Goal: Information Seeking & Learning: Learn about a topic

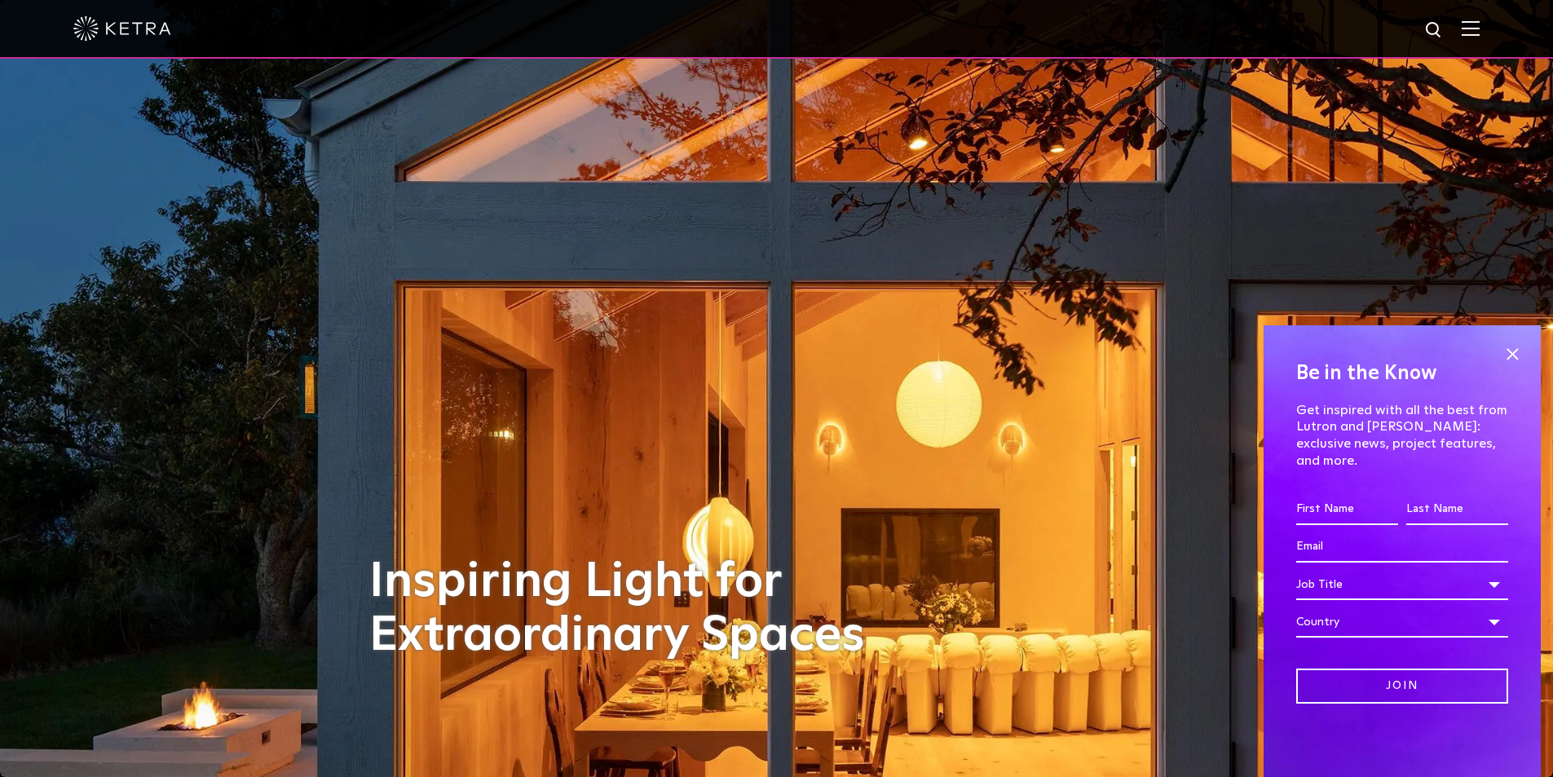
click at [1480, 27] on img at bounding box center [1471, 27] width 18 height 15
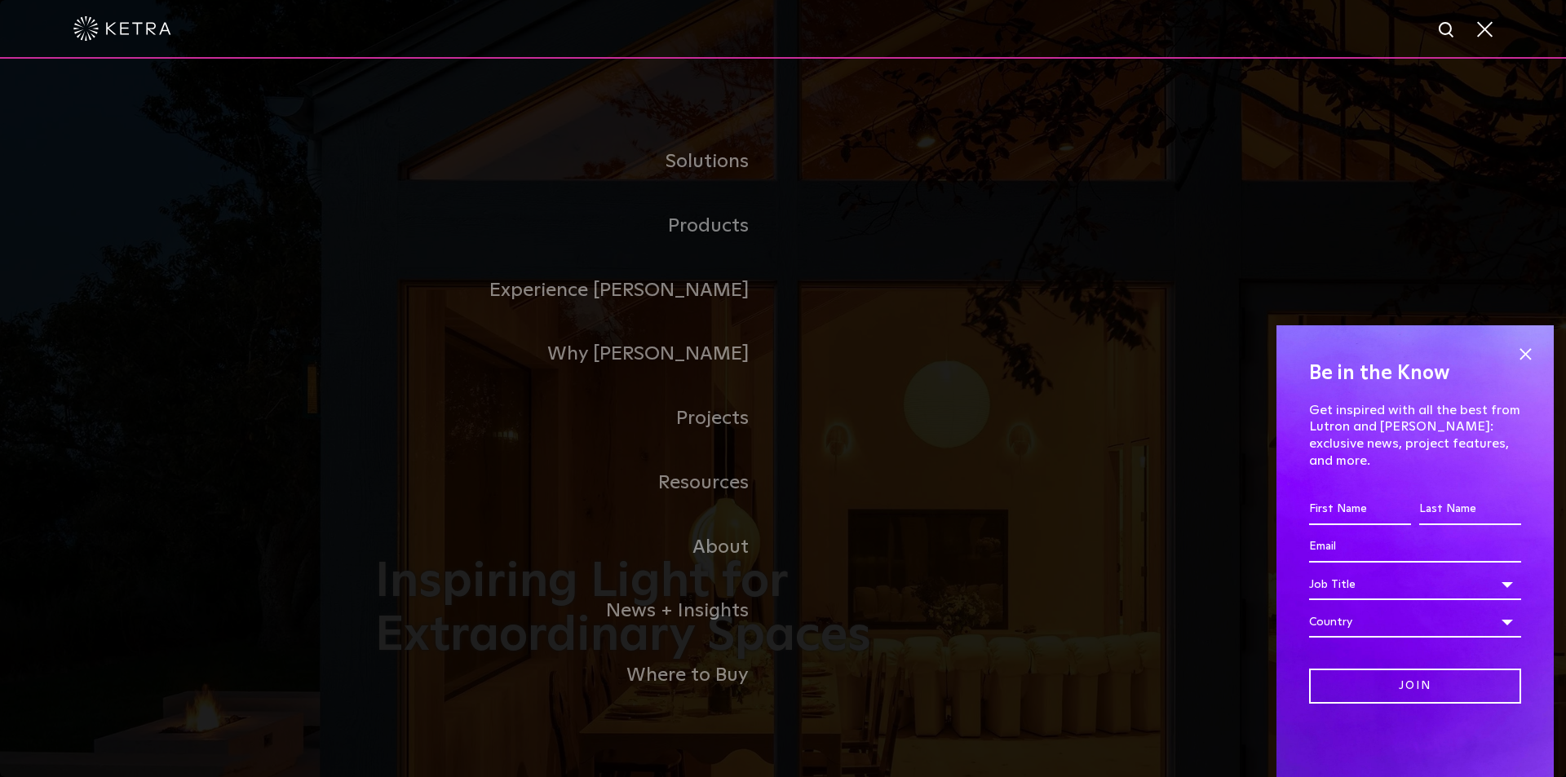
click at [1487, 27] on span at bounding box center [1483, 28] width 18 height 16
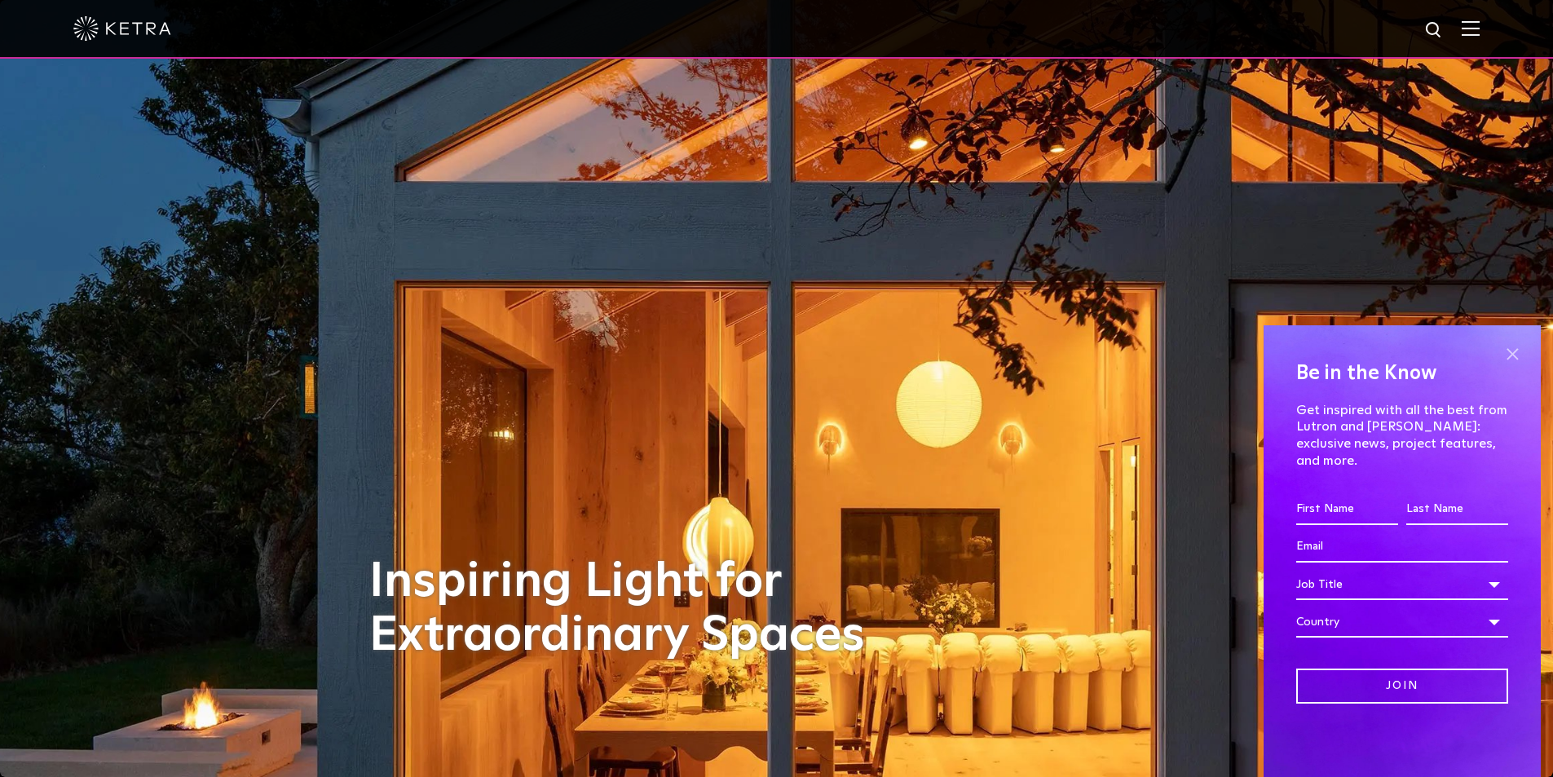
click at [1515, 366] on span at bounding box center [1512, 354] width 24 height 24
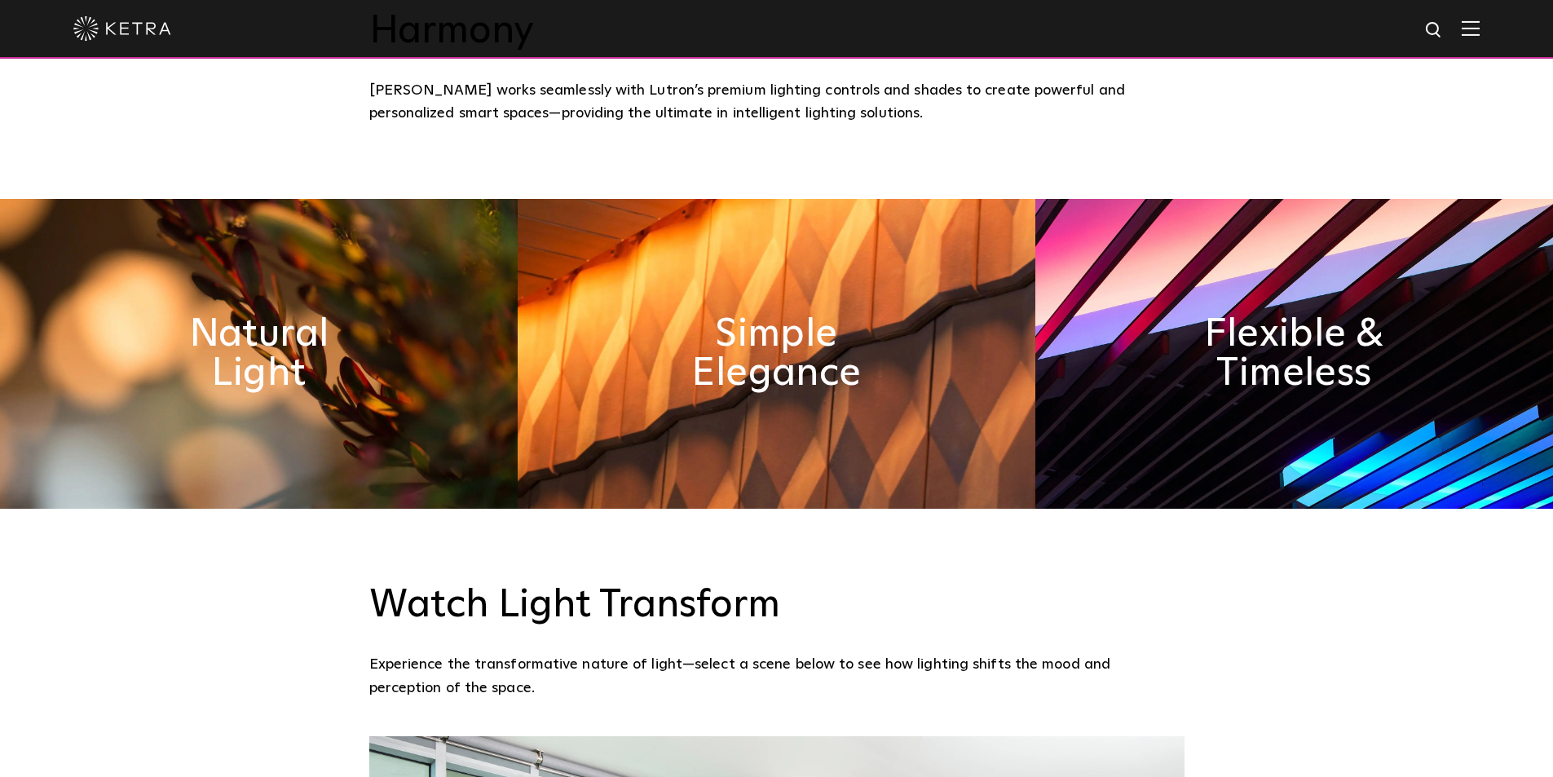
scroll to position [897, 0]
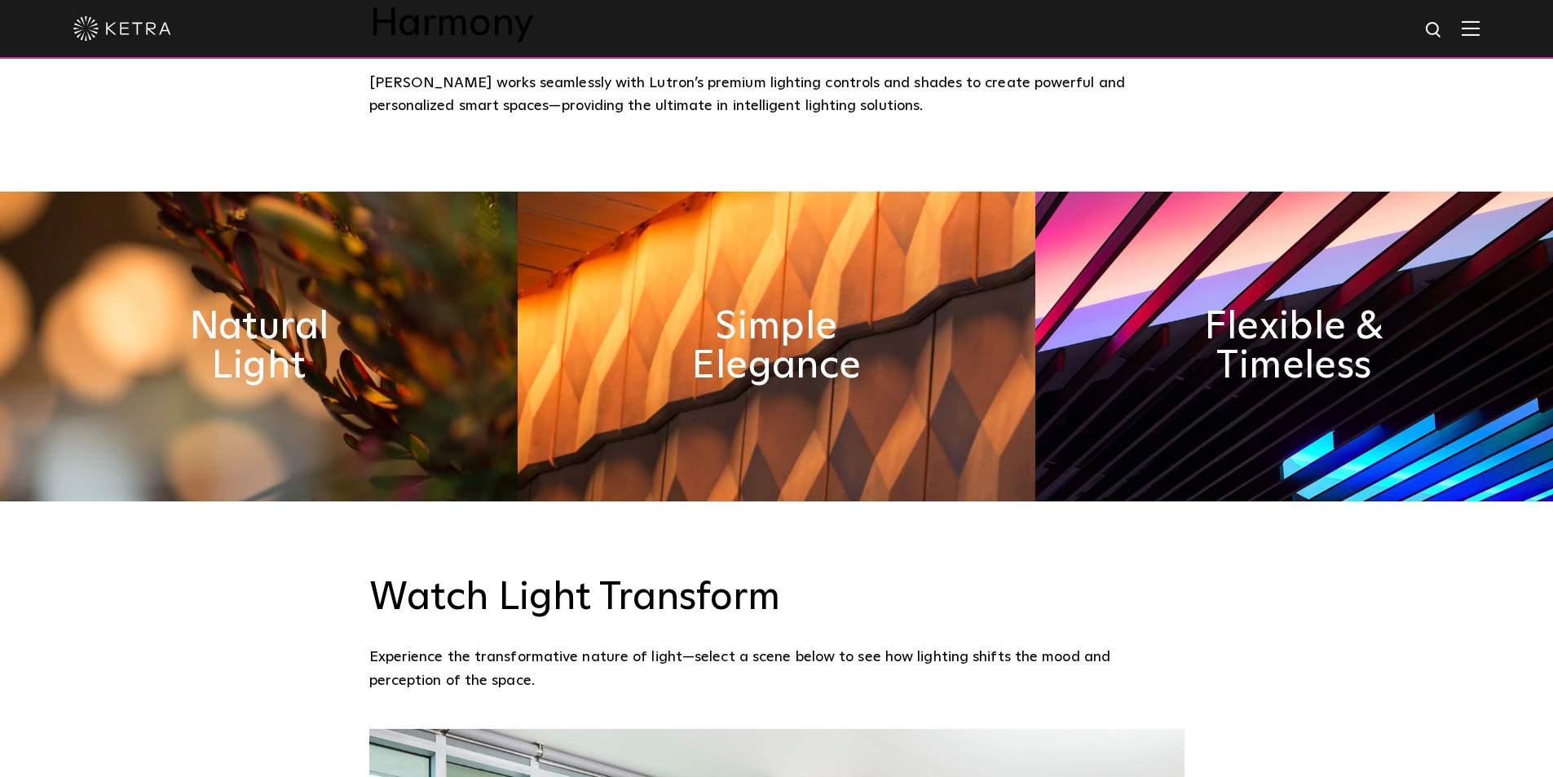
click at [464, 279] on img at bounding box center [259, 347] width 518 height 310
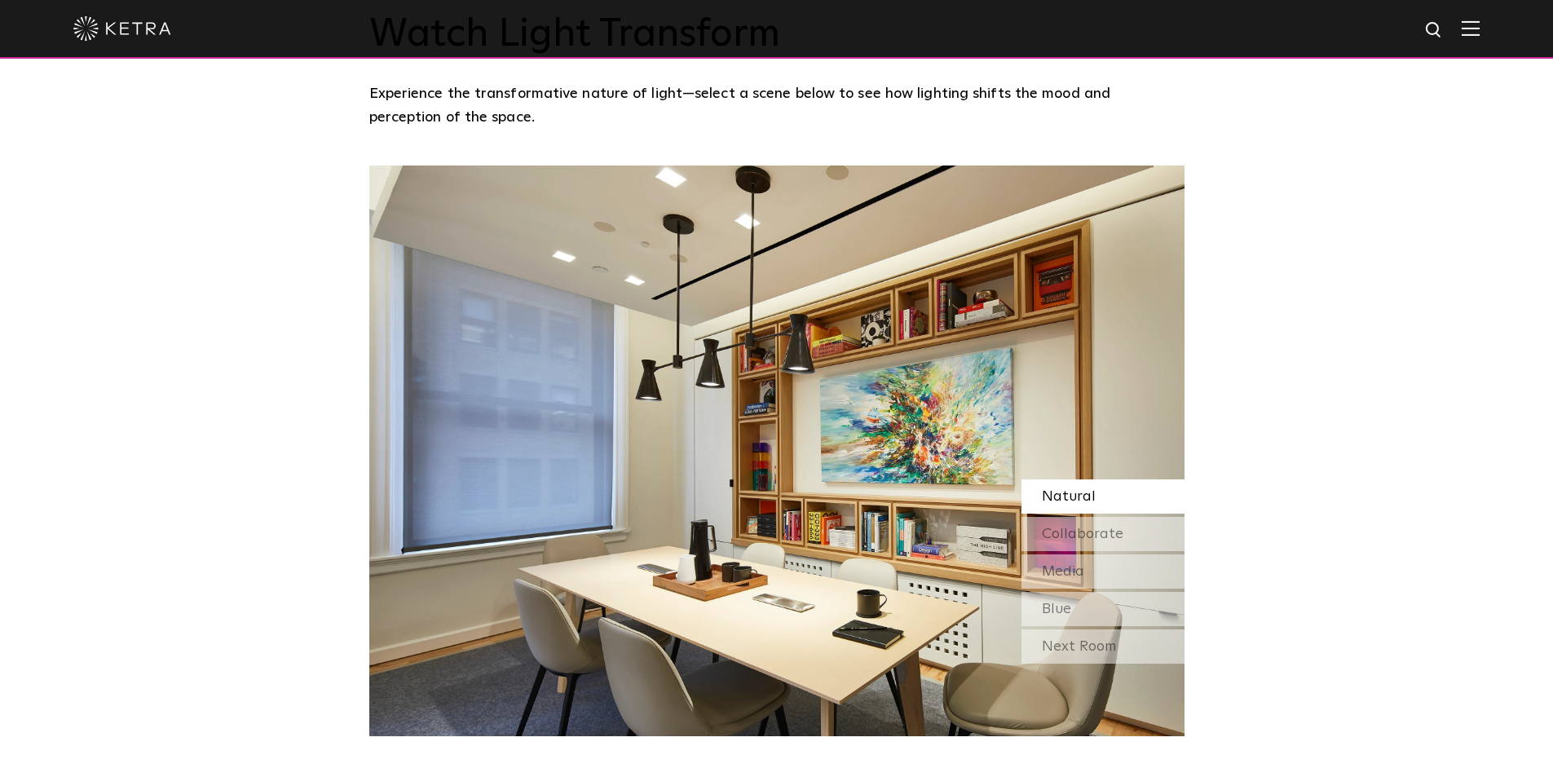
scroll to position [1468, 0]
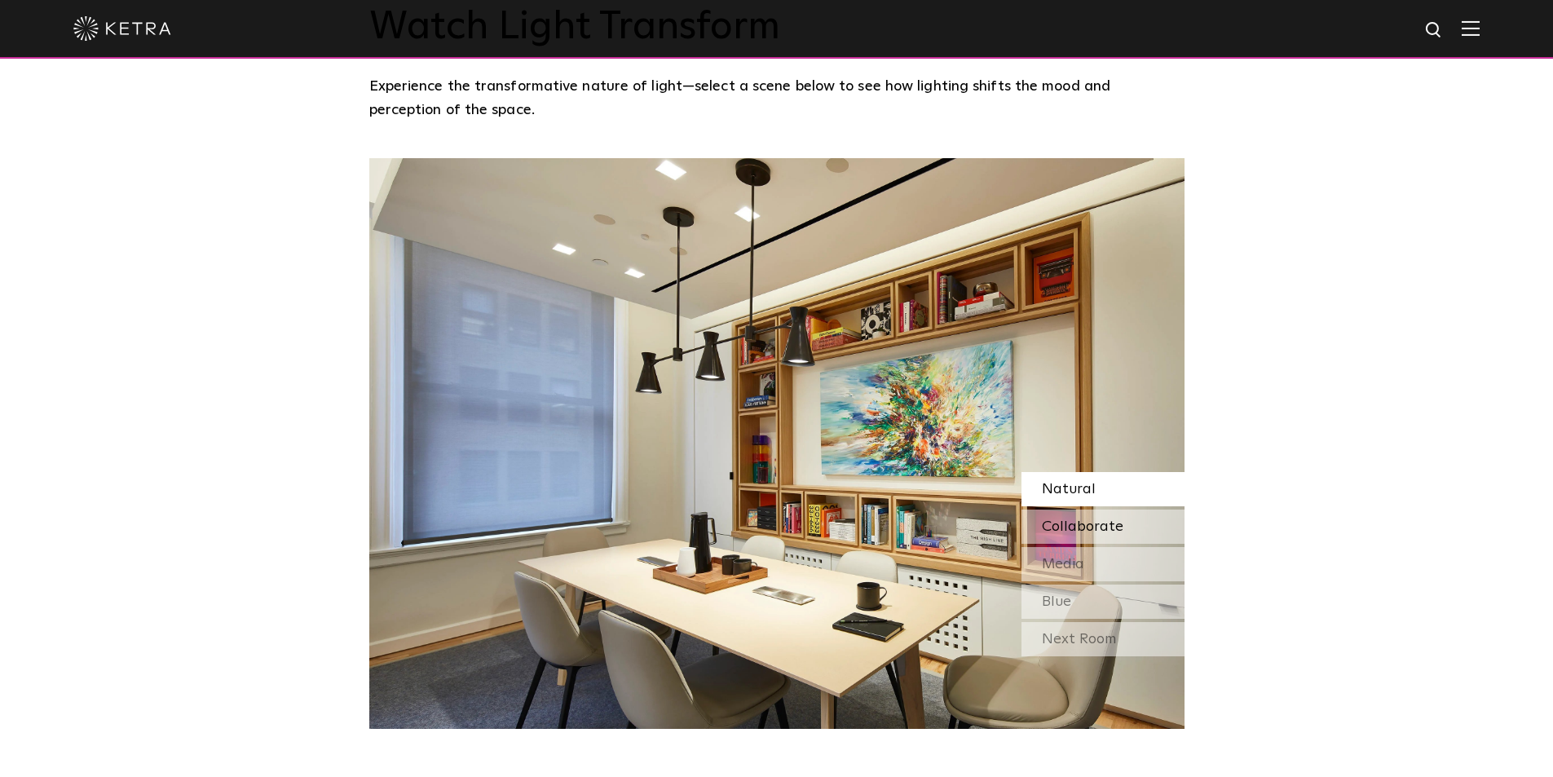
click at [1114, 519] on span "Collaborate" at bounding box center [1083, 526] width 82 height 15
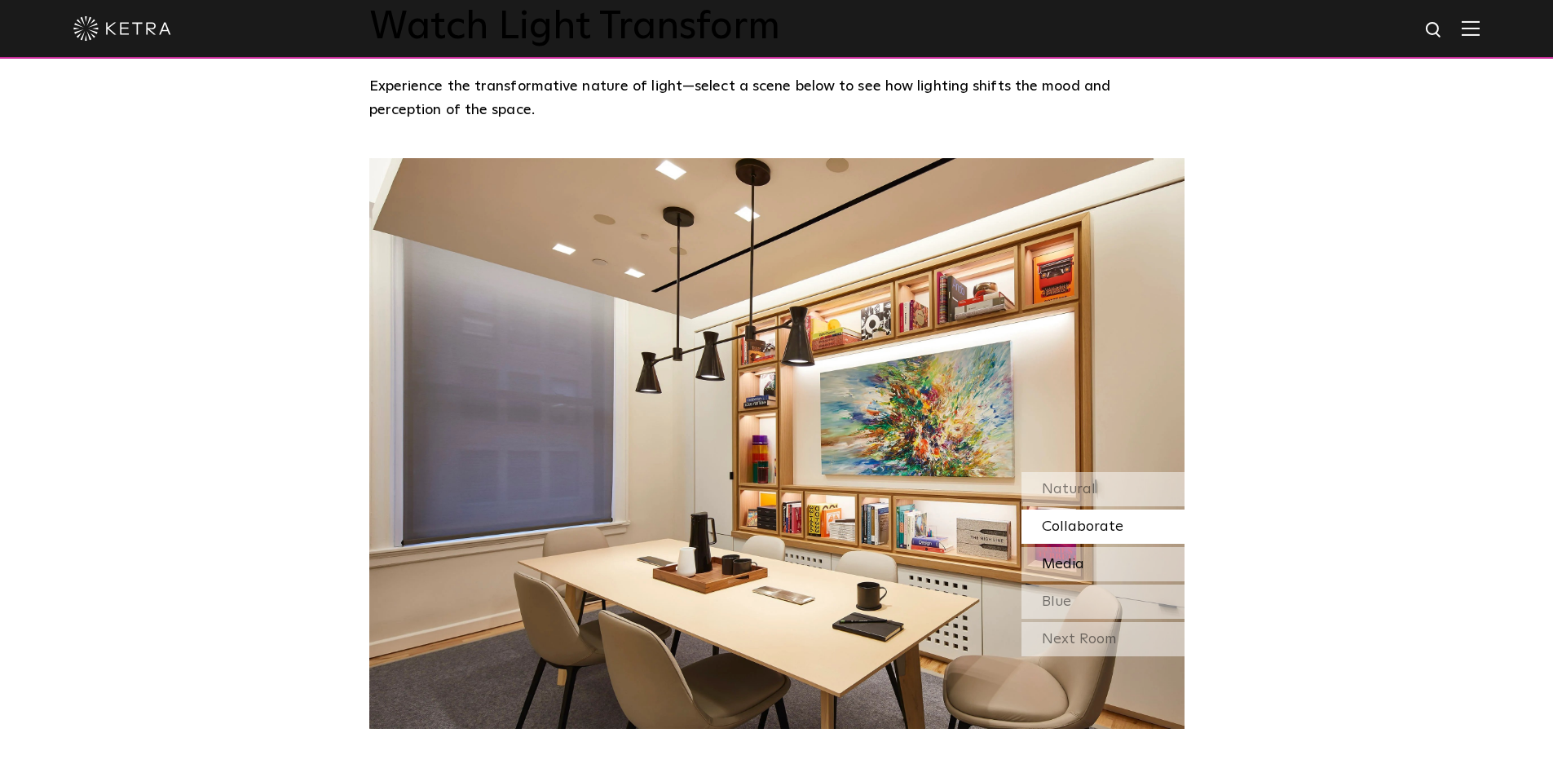
click at [1108, 547] on div "Media" at bounding box center [1103, 564] width 163 height 34
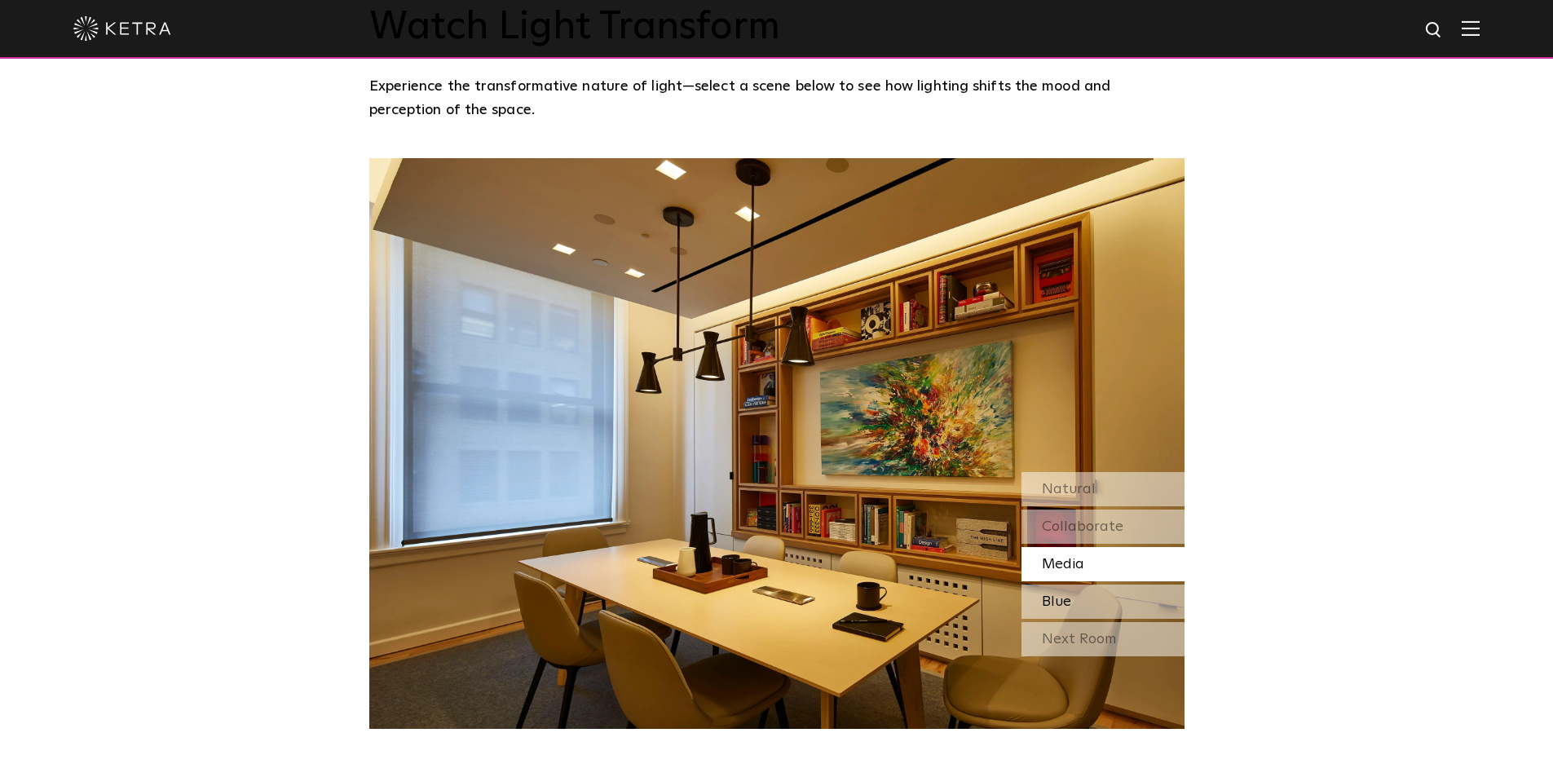
click at [1104, 585] on div "Blue" at bounding box center [1103, 602] width 163 height 34
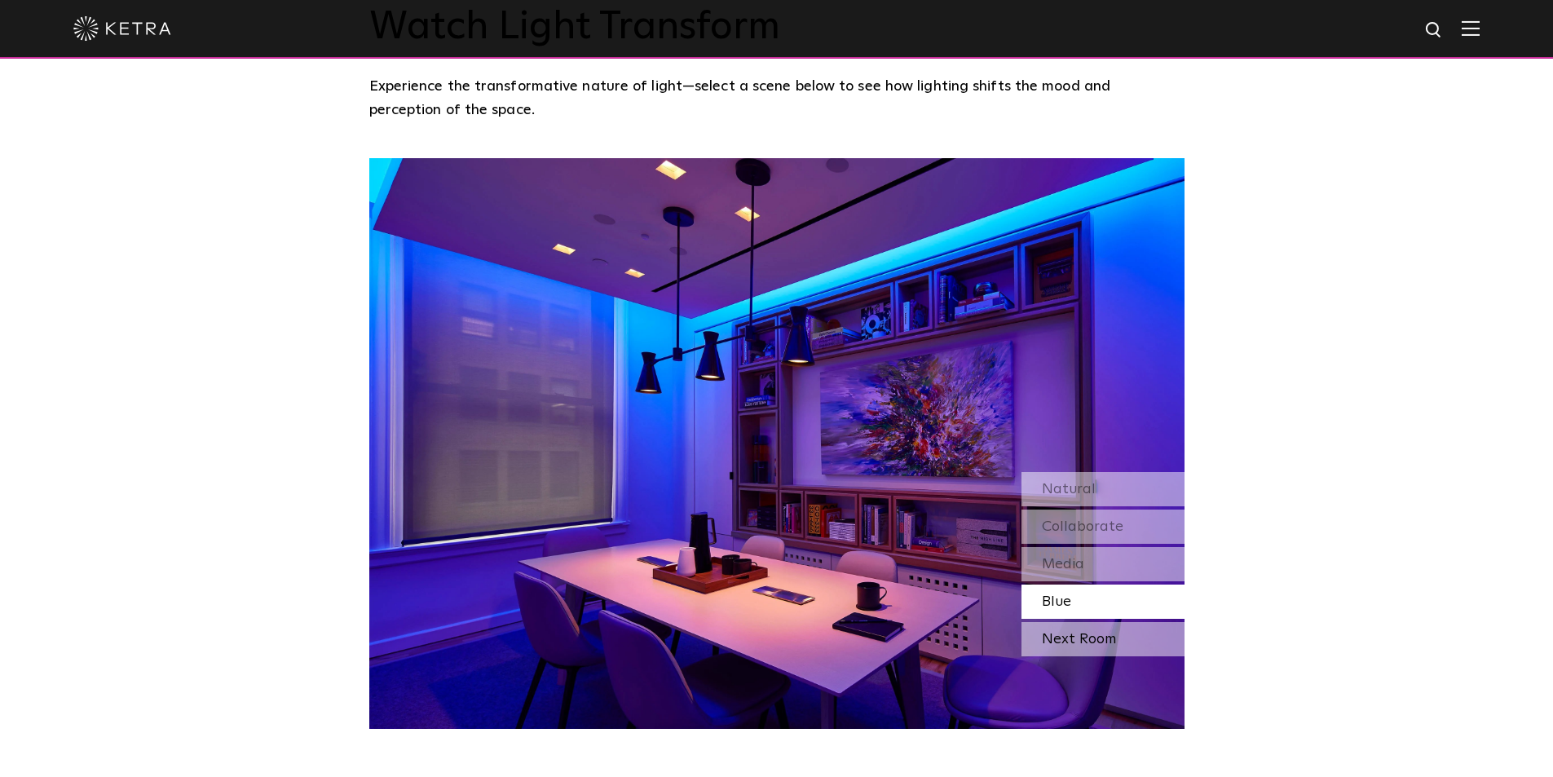
click at [1105, 622] on div "Next Room" at bounding box center [1103, 639] width 163 height 34
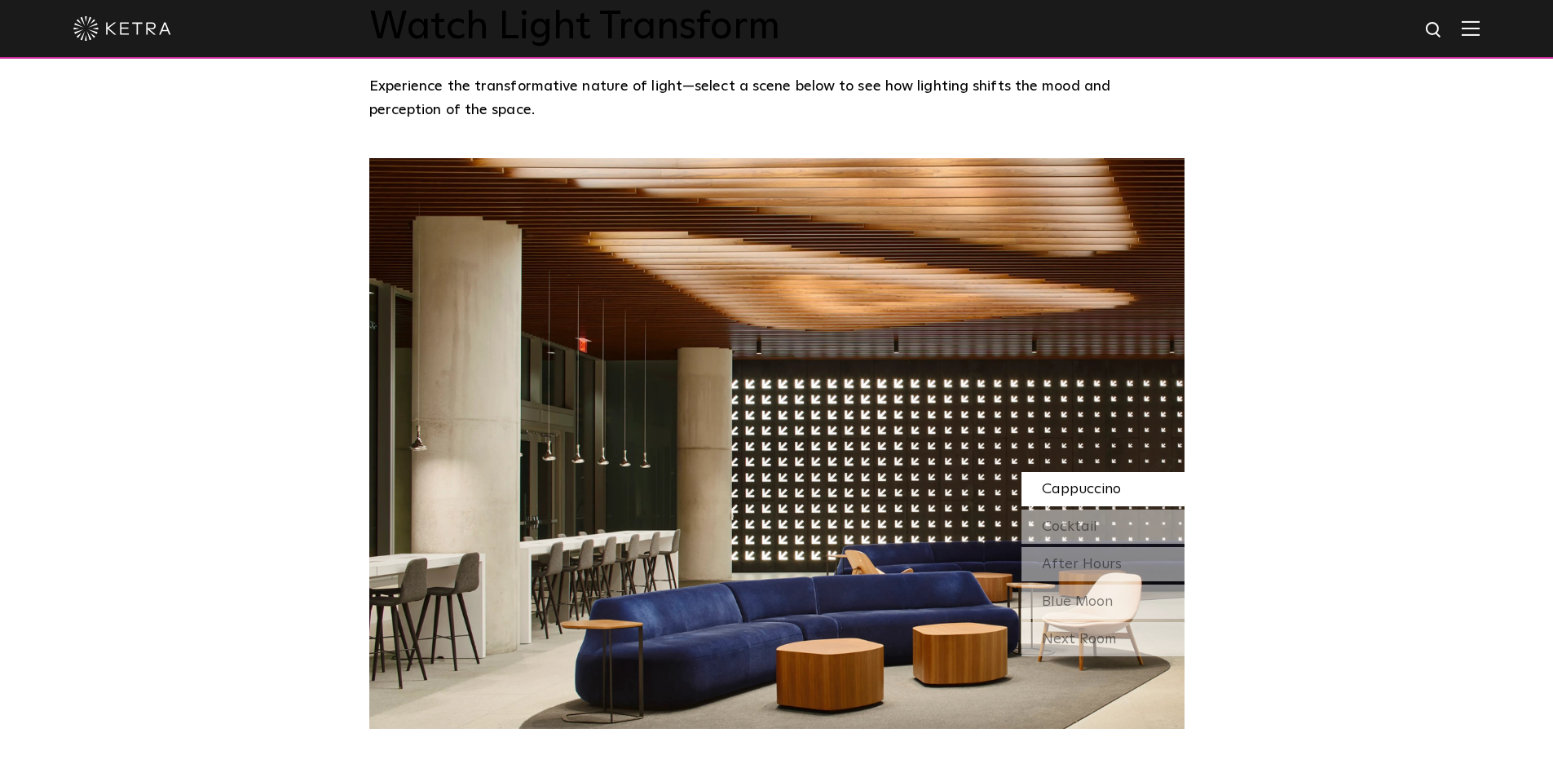
click at [1101, 482] on span "Cappuccino" at bounding box center [1081, 489] width 79 height 15
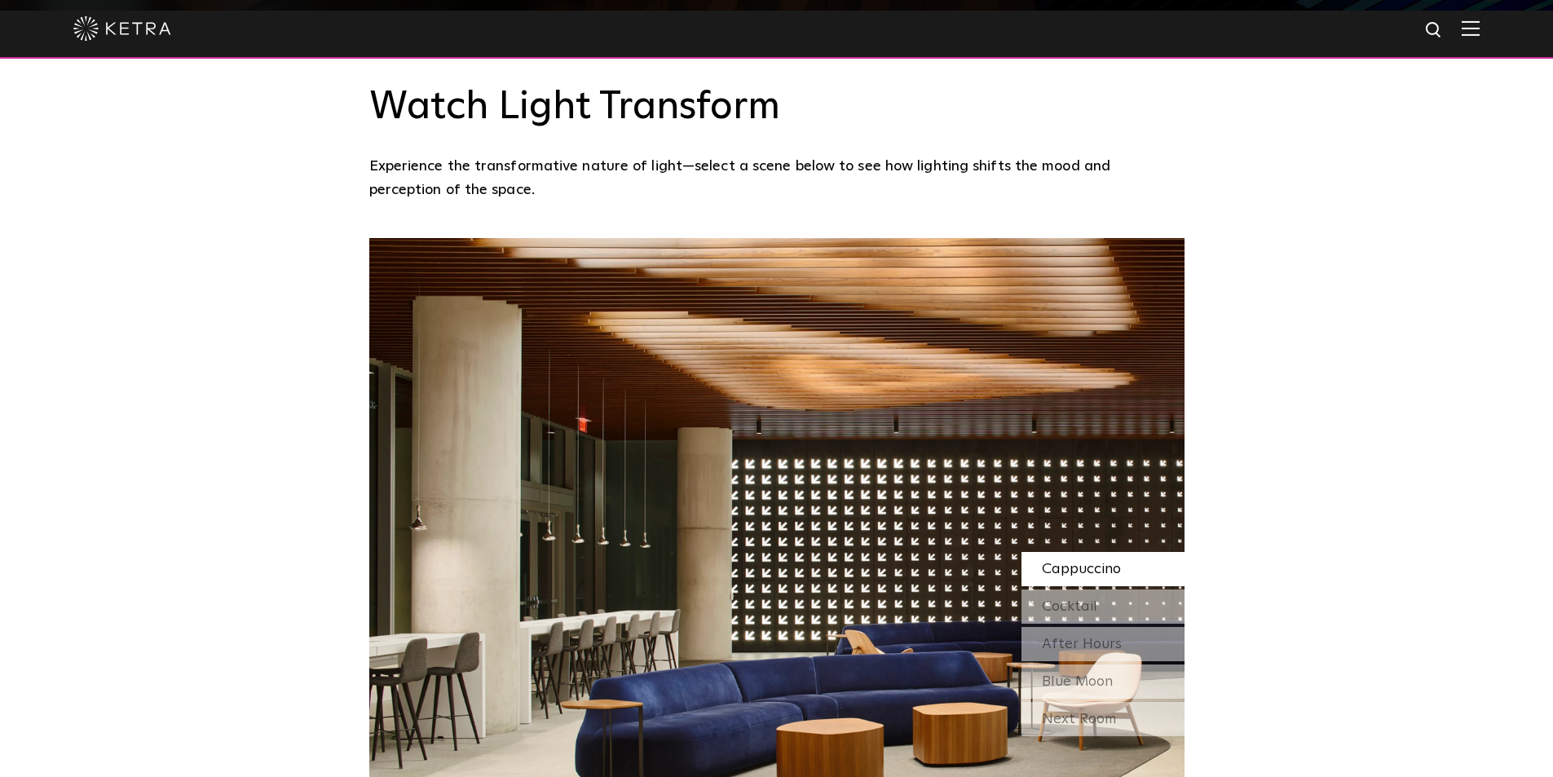
scroll to position [1386, 0]
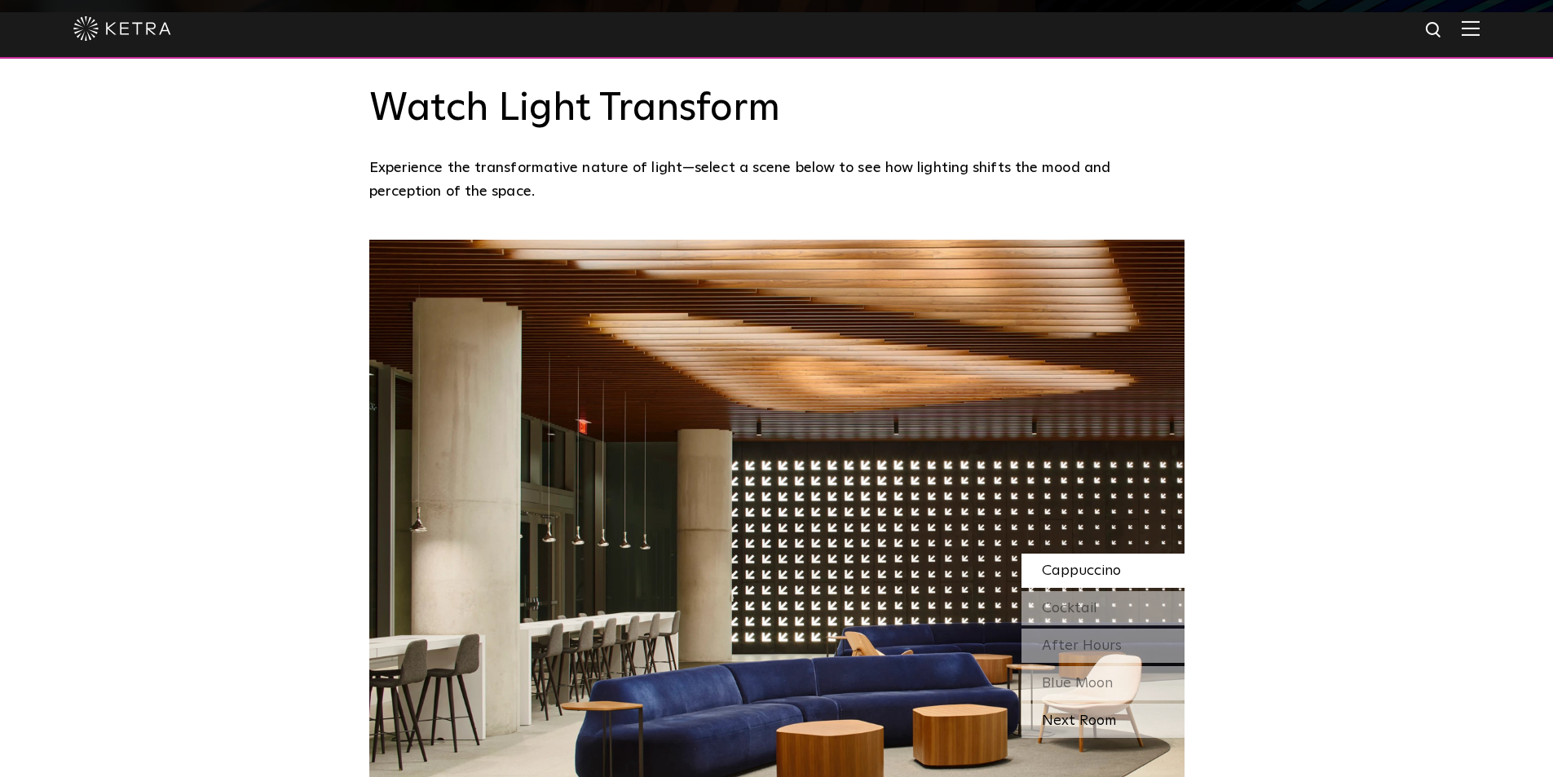
click at [1125, 704] on div "Next Room" at bounding box center [1103, 721] width 163 height 34
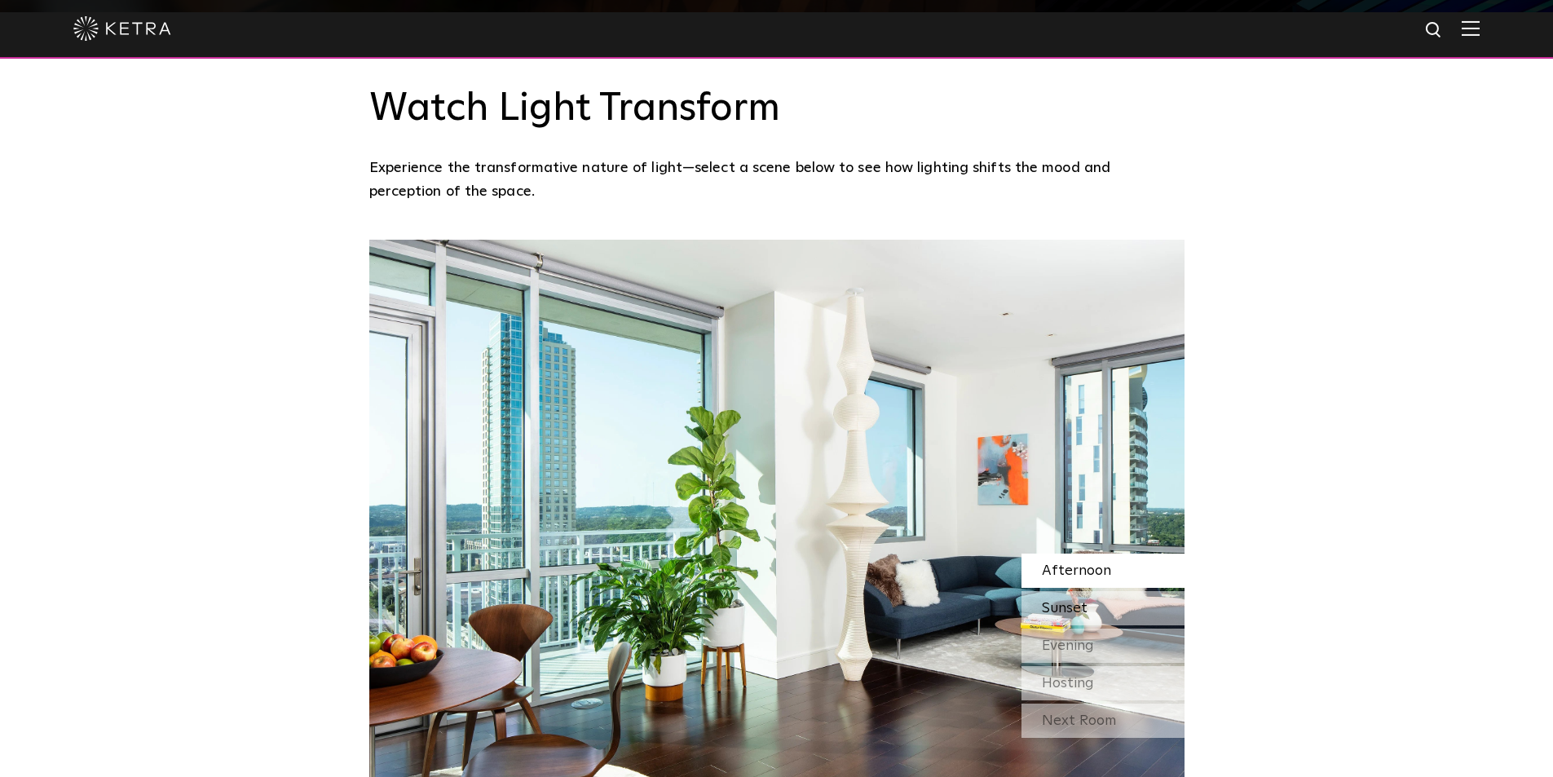
click at [1098, 591] on div "Sunset" at bounding box center [1103, 608] width 163 height 34
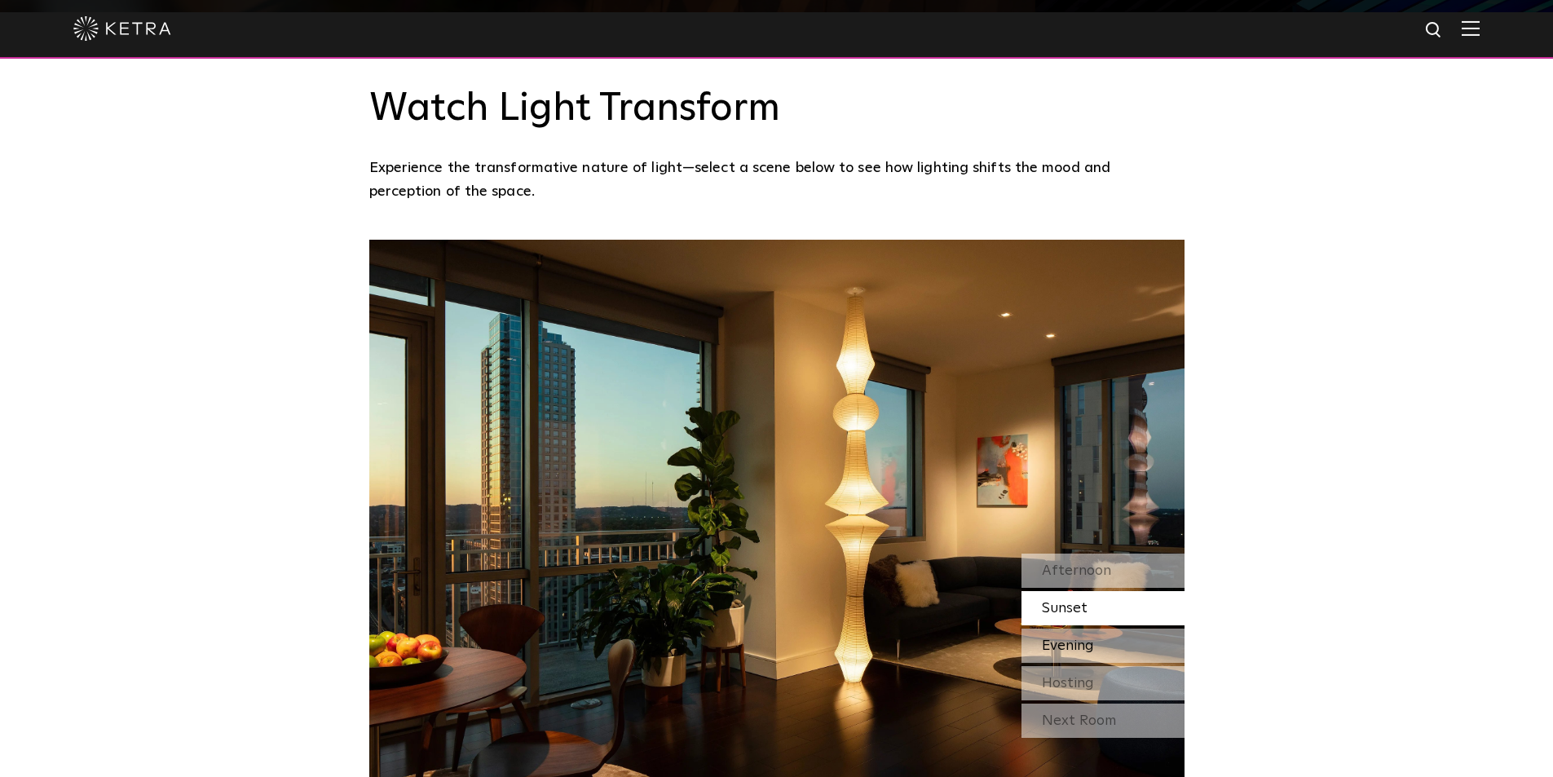
click at [1076, 638] on span "Evening" at bounding box center [1068, 645] width 52 height 15
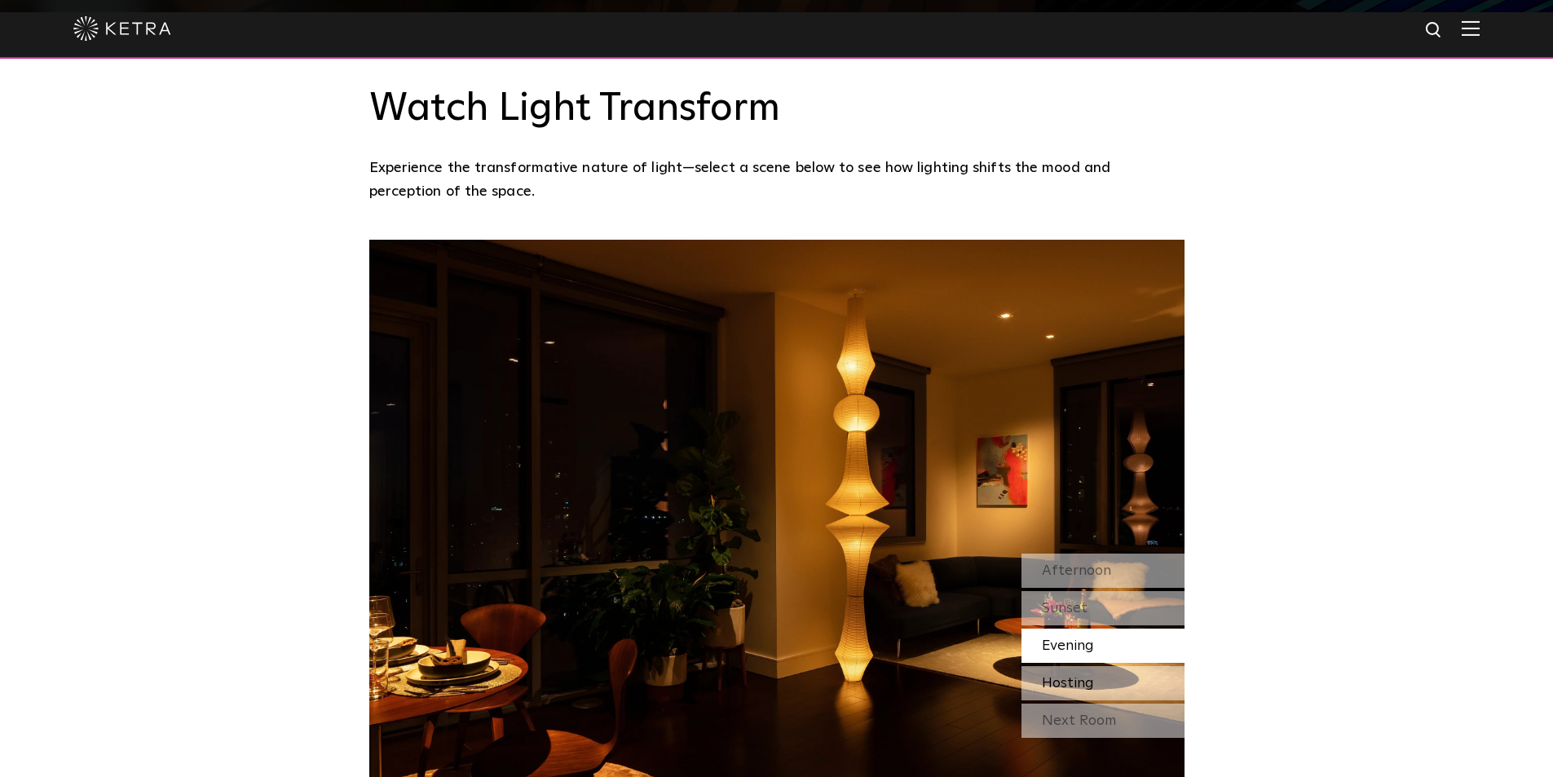
click at [1050, 666] on div "Hosting" at bounding box center [1103, 683] width 163 height 34
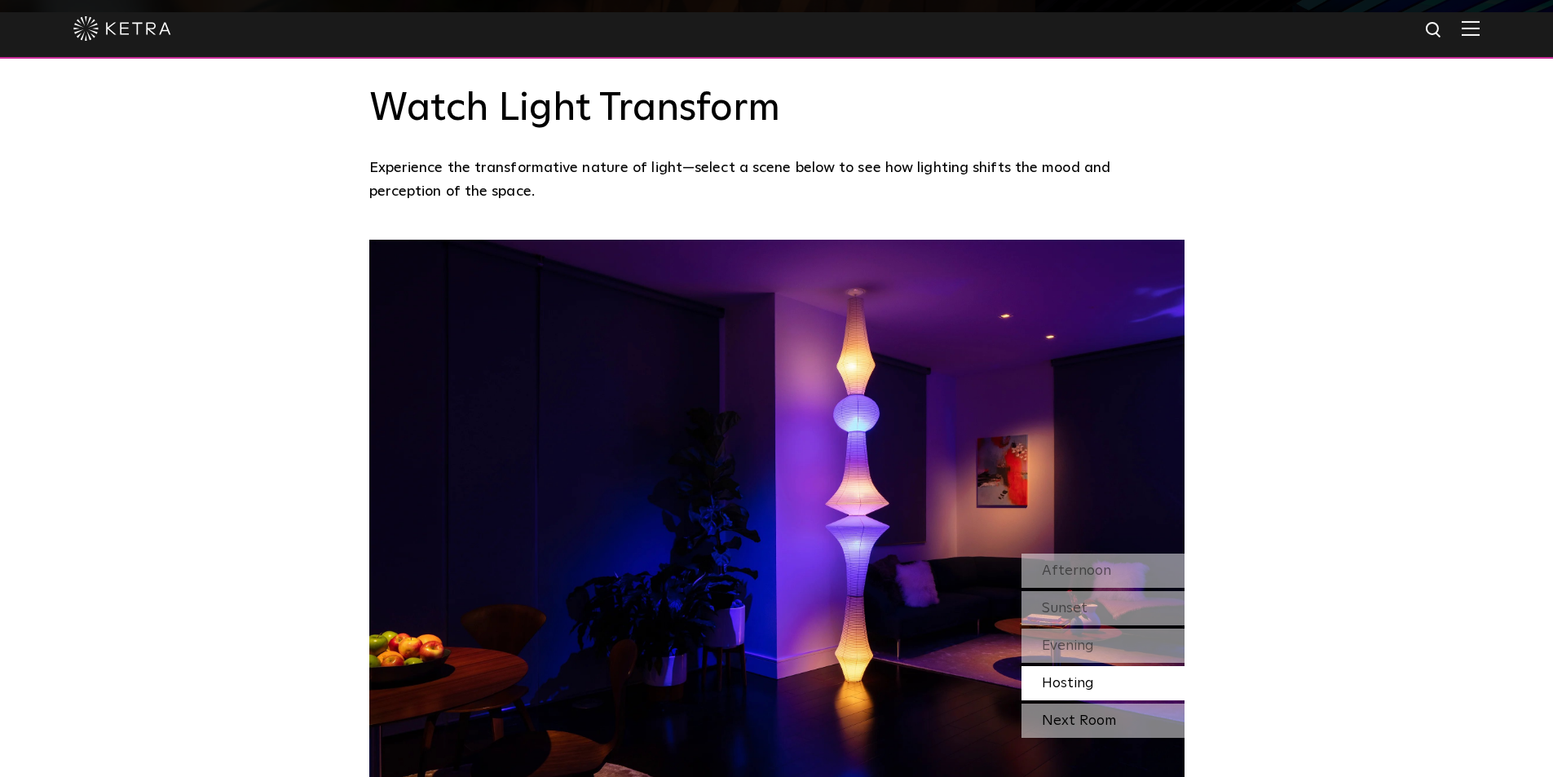
click at [1067, 704] on div "Next Room" at bounding box center [1103, 721] width 163 height 34
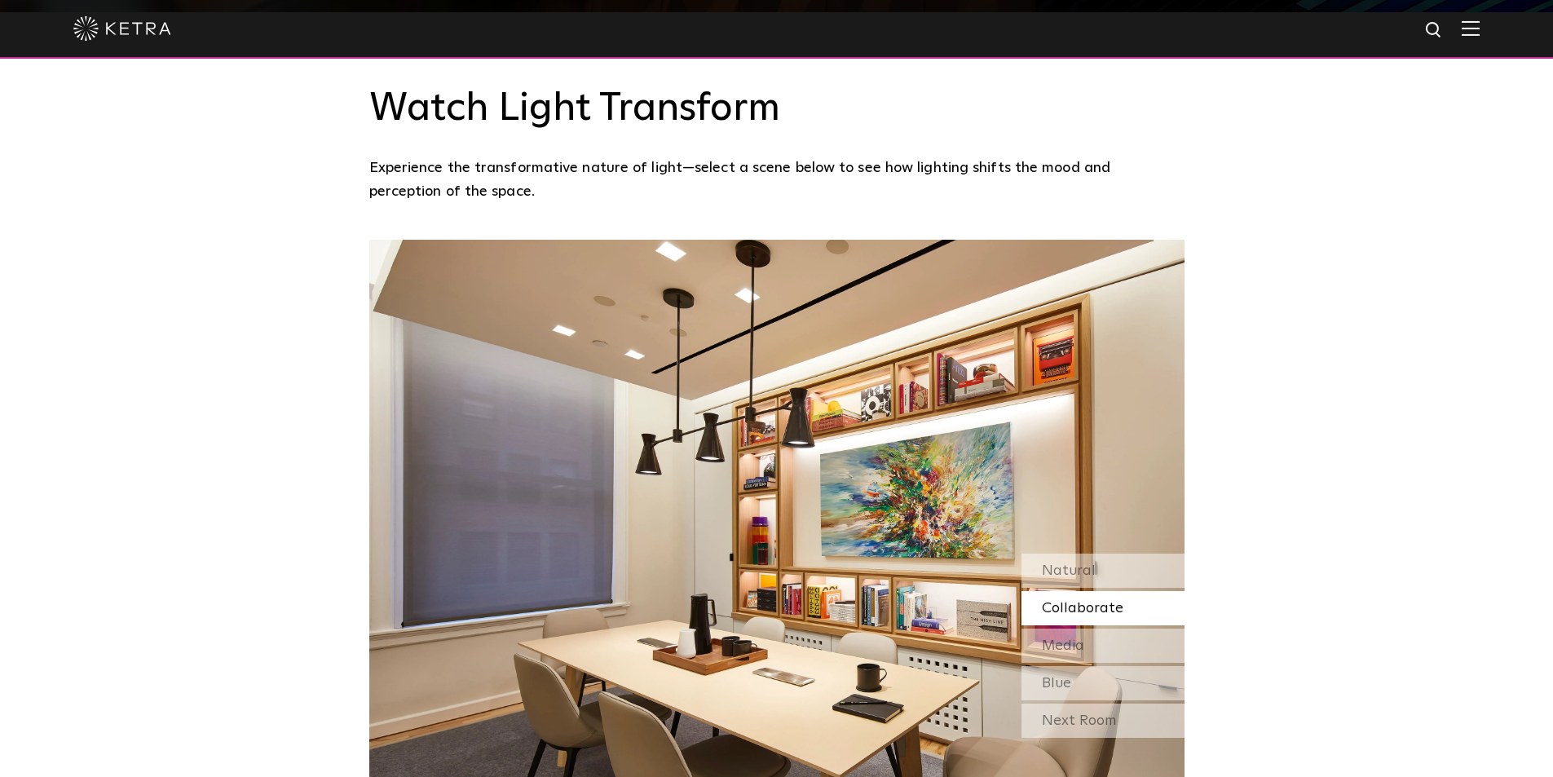
drag, startPoint x: 922, startPoint y: 369, endPoint x: 1310, endPoint y: 485, distance: 404.3
click at [1310, 485] on div "Watch Light Transform Experience the transformative nature of light—select a sc…" at bounding box center [776, 411] width 1553 height 798
click at [1126, 554] on div "Natural" at bounding box center [1103, 571] width 163 height 34
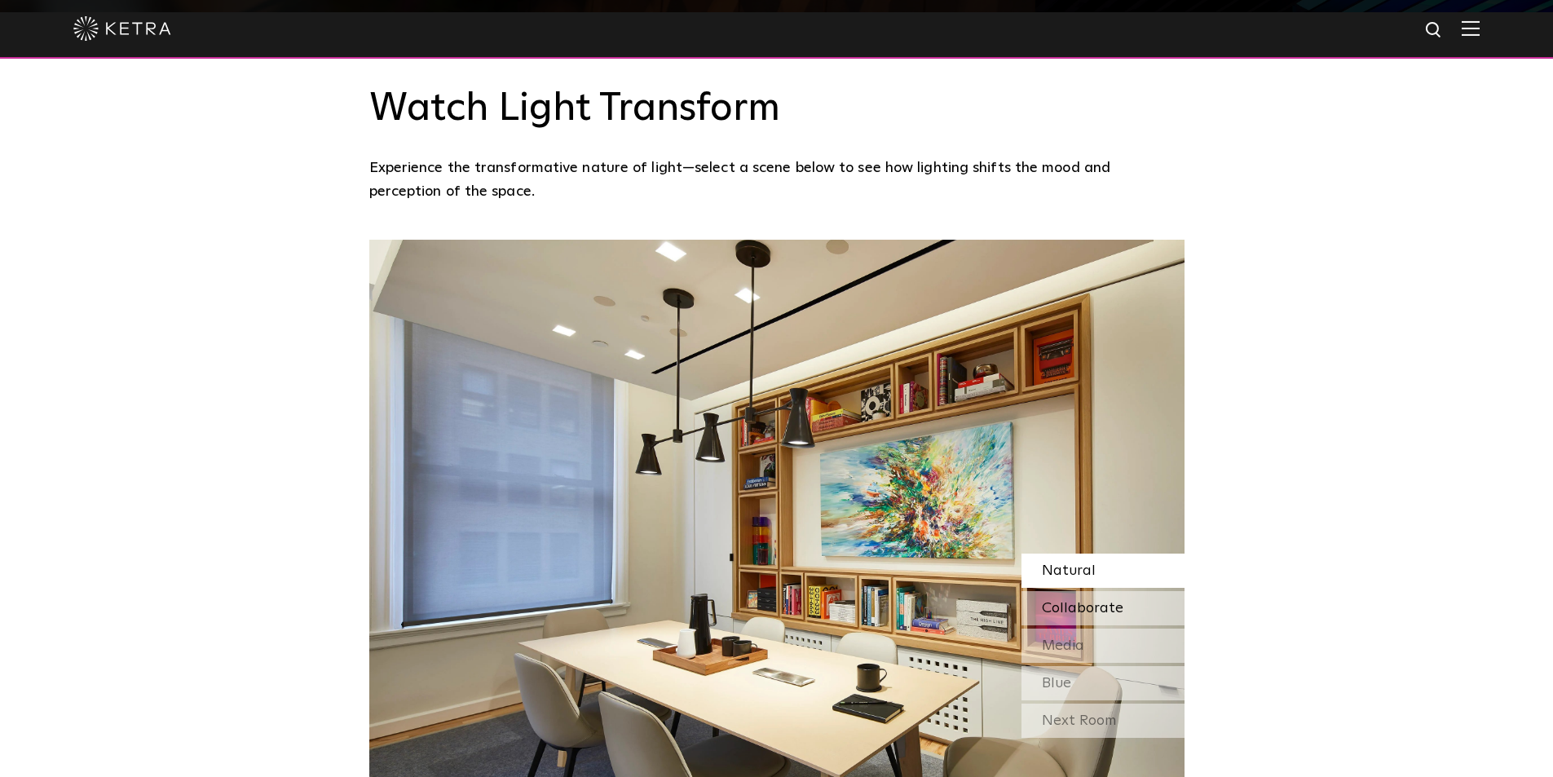
click at [1086, 601] on span "Collaborate" at bounding box center [1083, 608] width 82 height 15
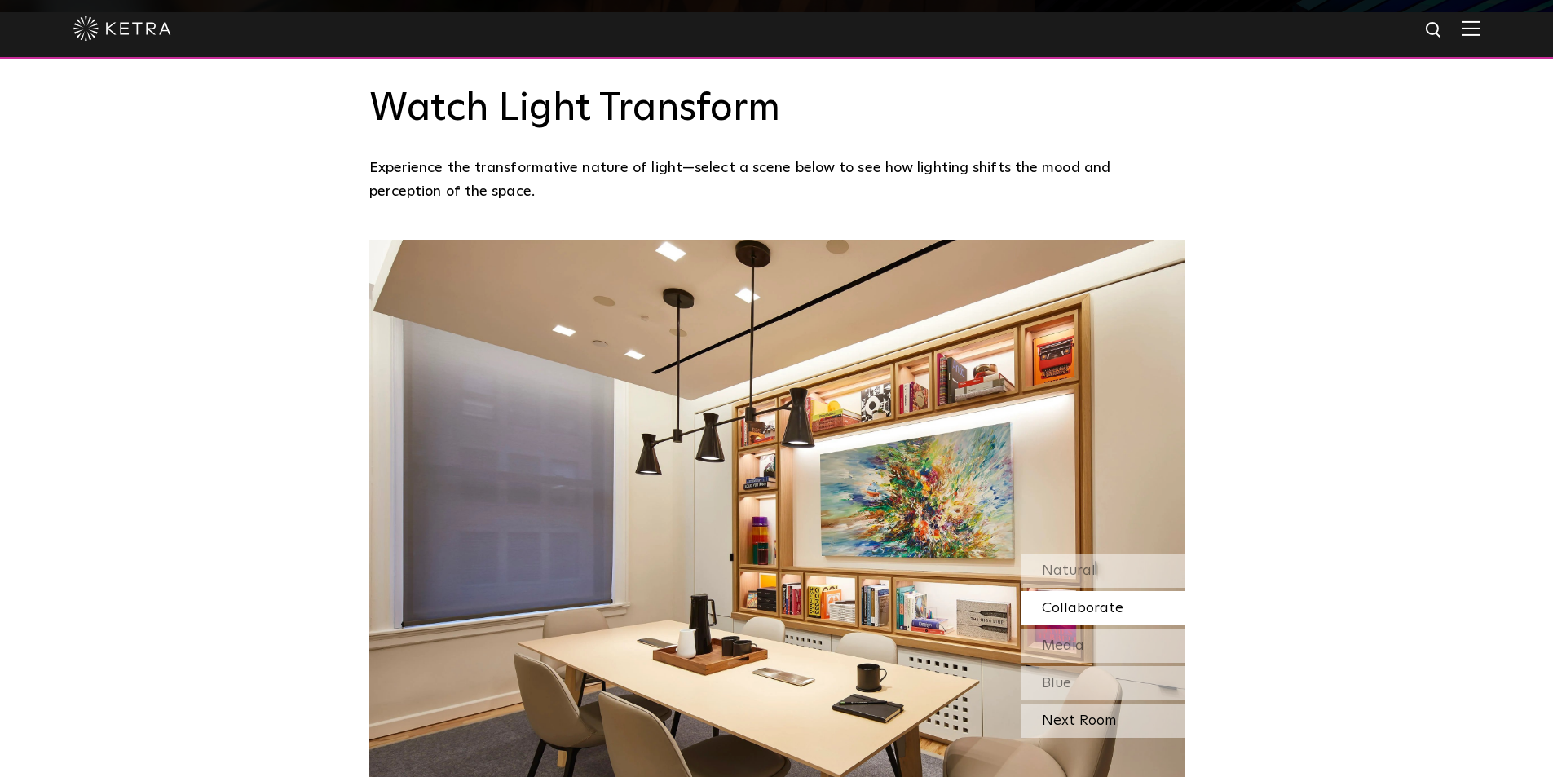
click at [1077, 704] on div "Next Room" at bounding box center [1103, 721] width 163 height 34
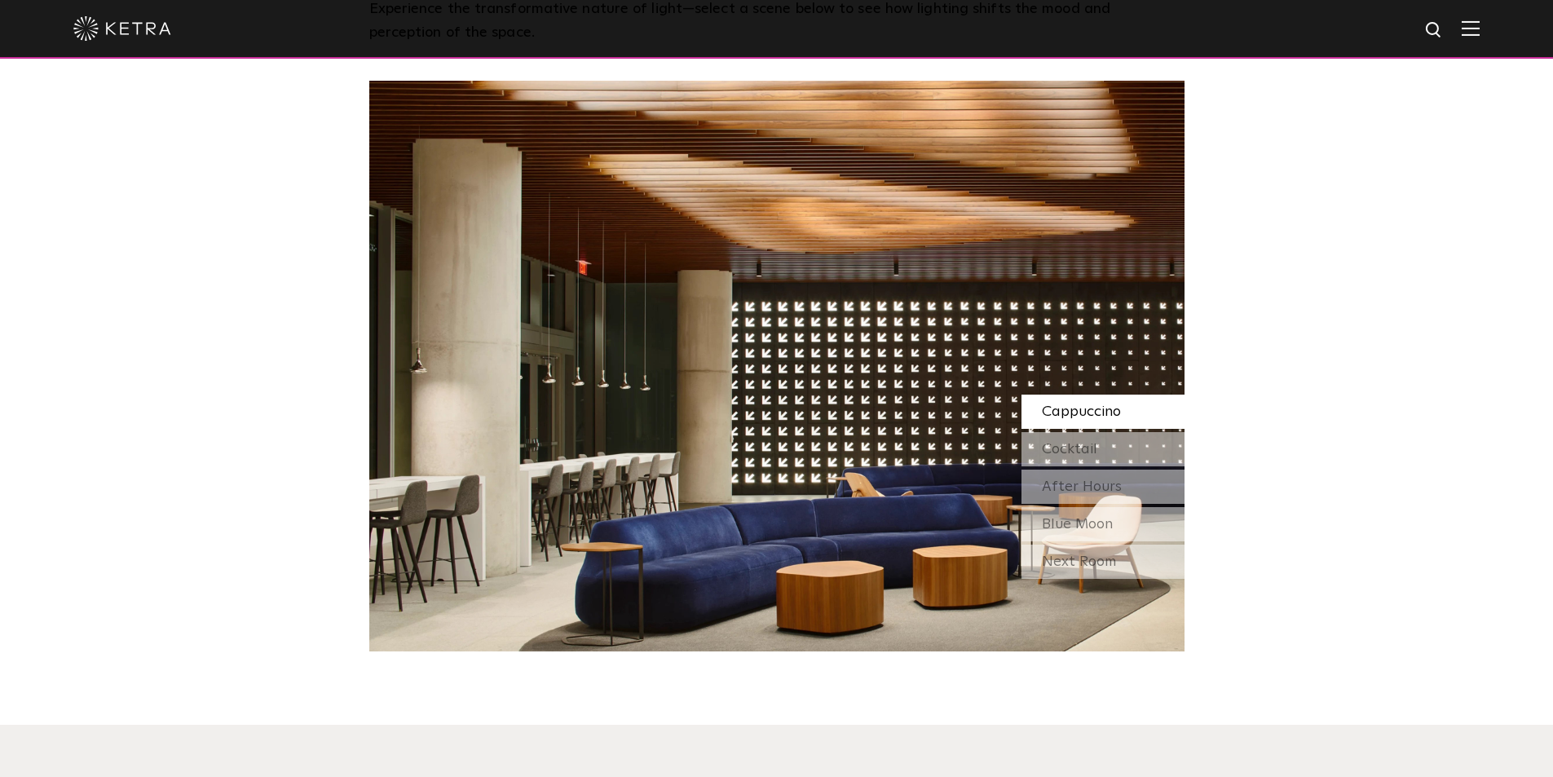
scroll to position [1549, 0]
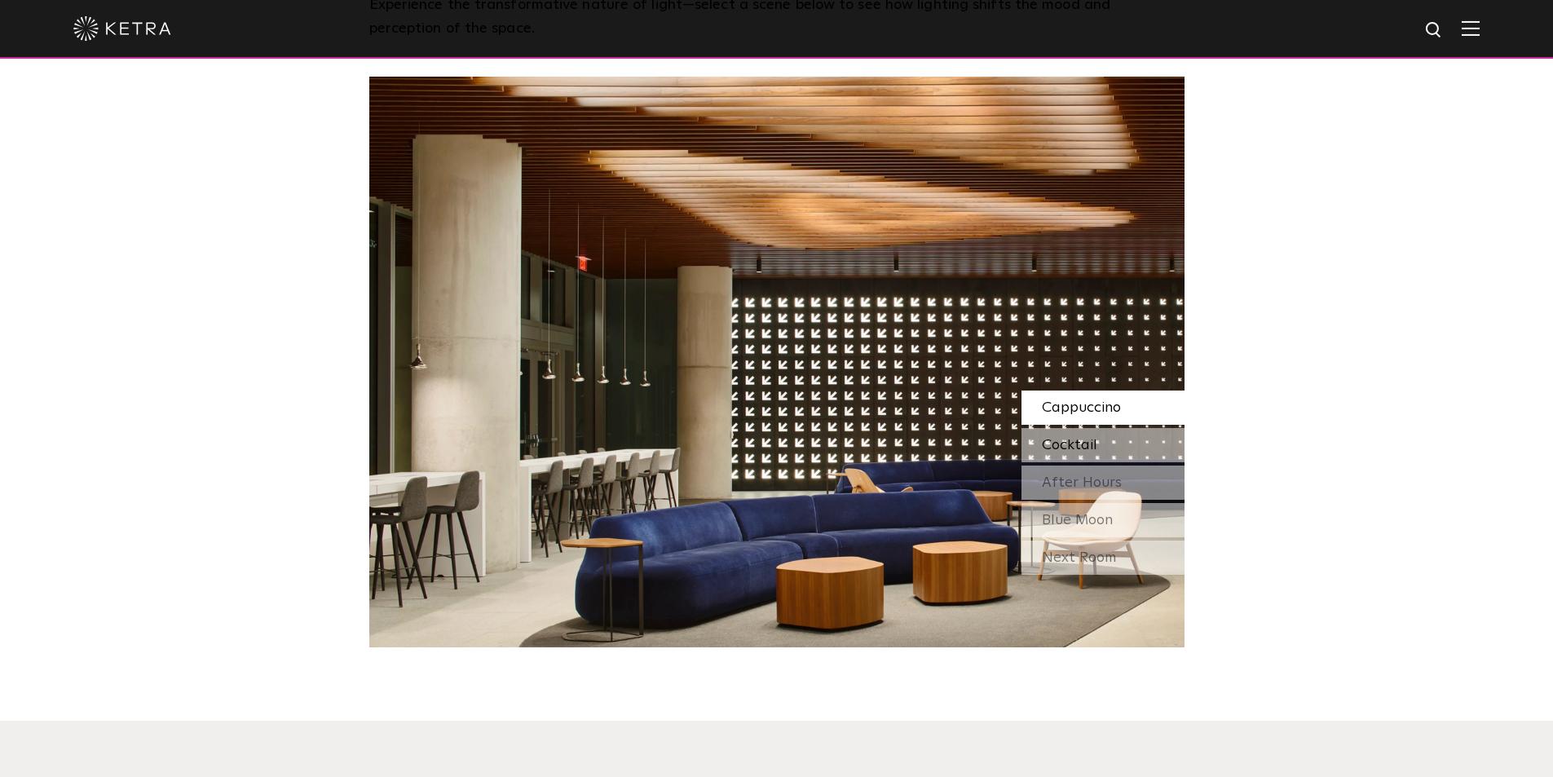
click at [1080, 438] on span "Cocktail" at bounding box center [1069, 445] width 55 height 15
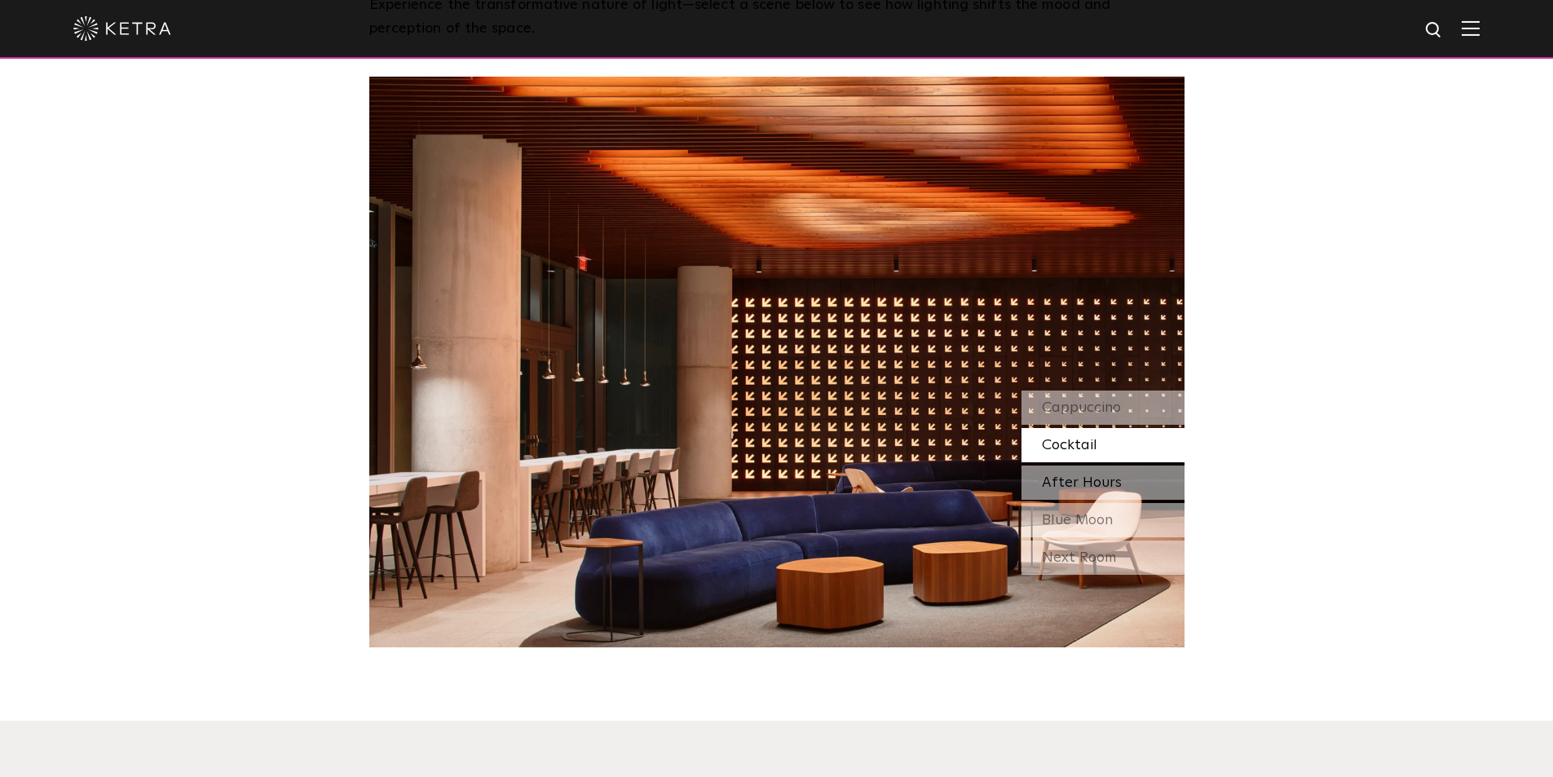
click at [1080, 475] on span "After Hours" at bounding box center [1082, 482] width 80 height 15
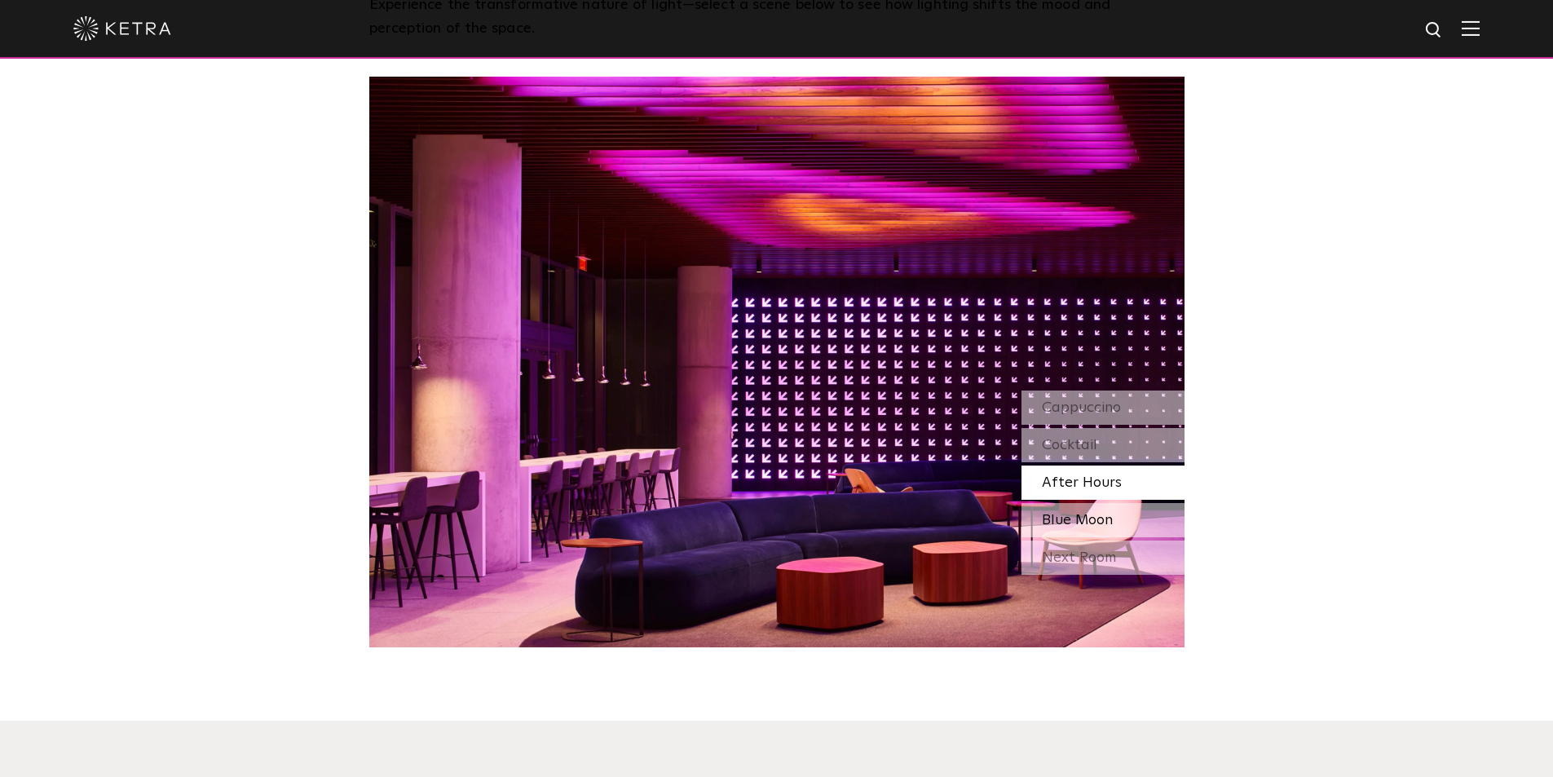
click at [1073, 513] on span "Blue Moon" at bounding box center [1077, 520] width 71 height 15
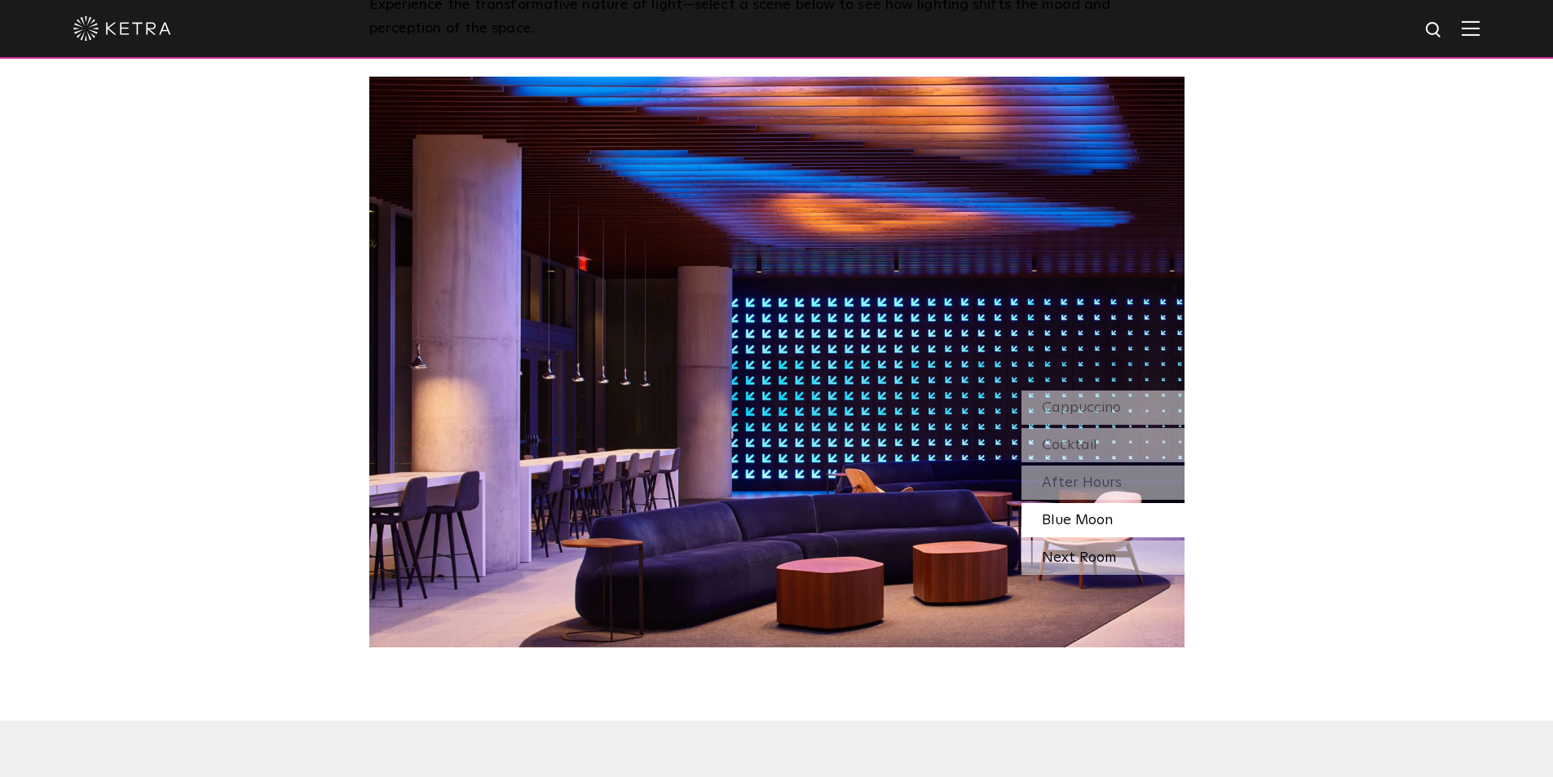
click at [1076, 541] on div "Next Room" at bounding box center [1103, 558] width 163 height 34
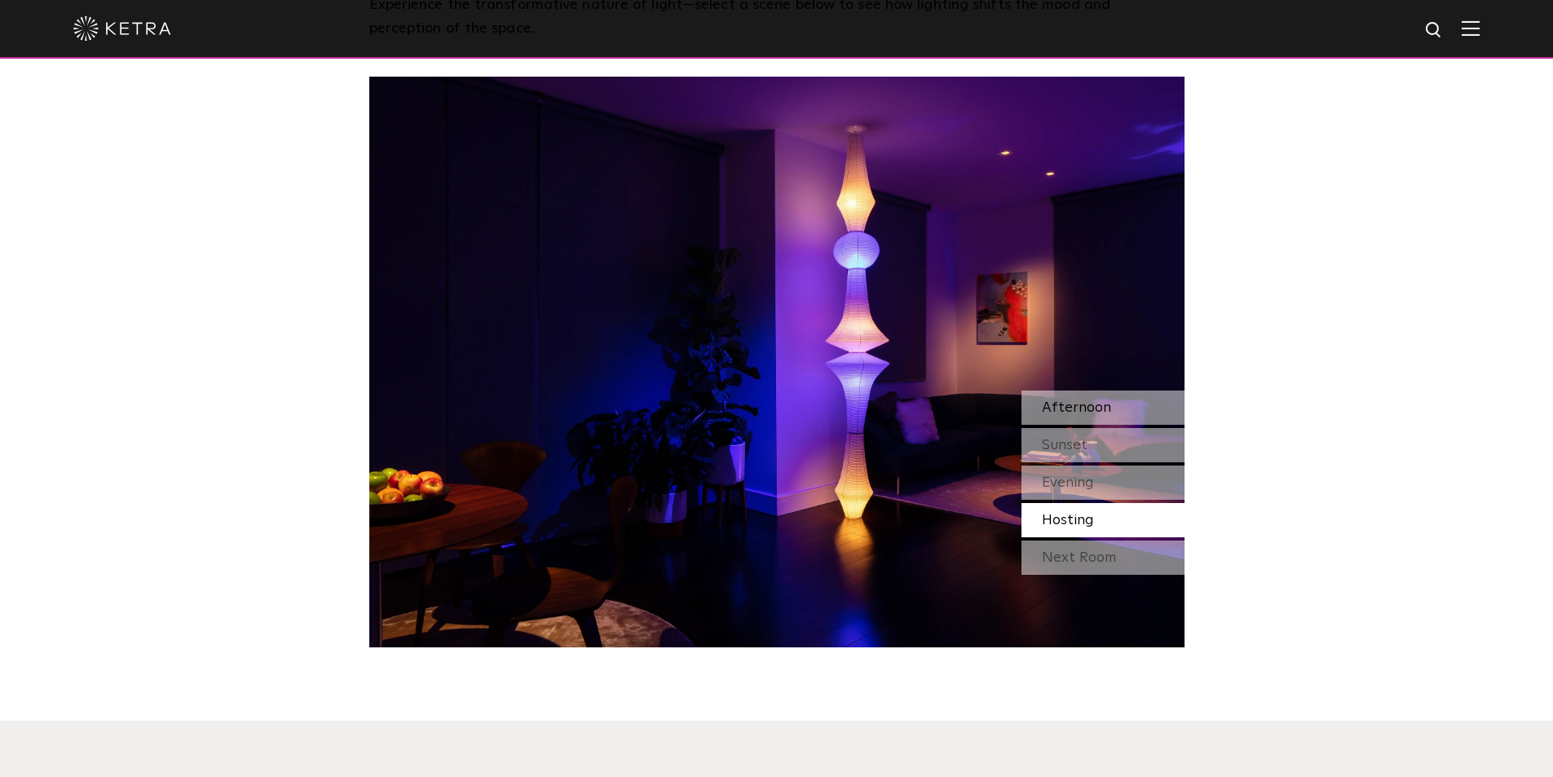
click at [1072, 400] on span "Afternoon" at bounding box center [1076, 407] width 69 height 15
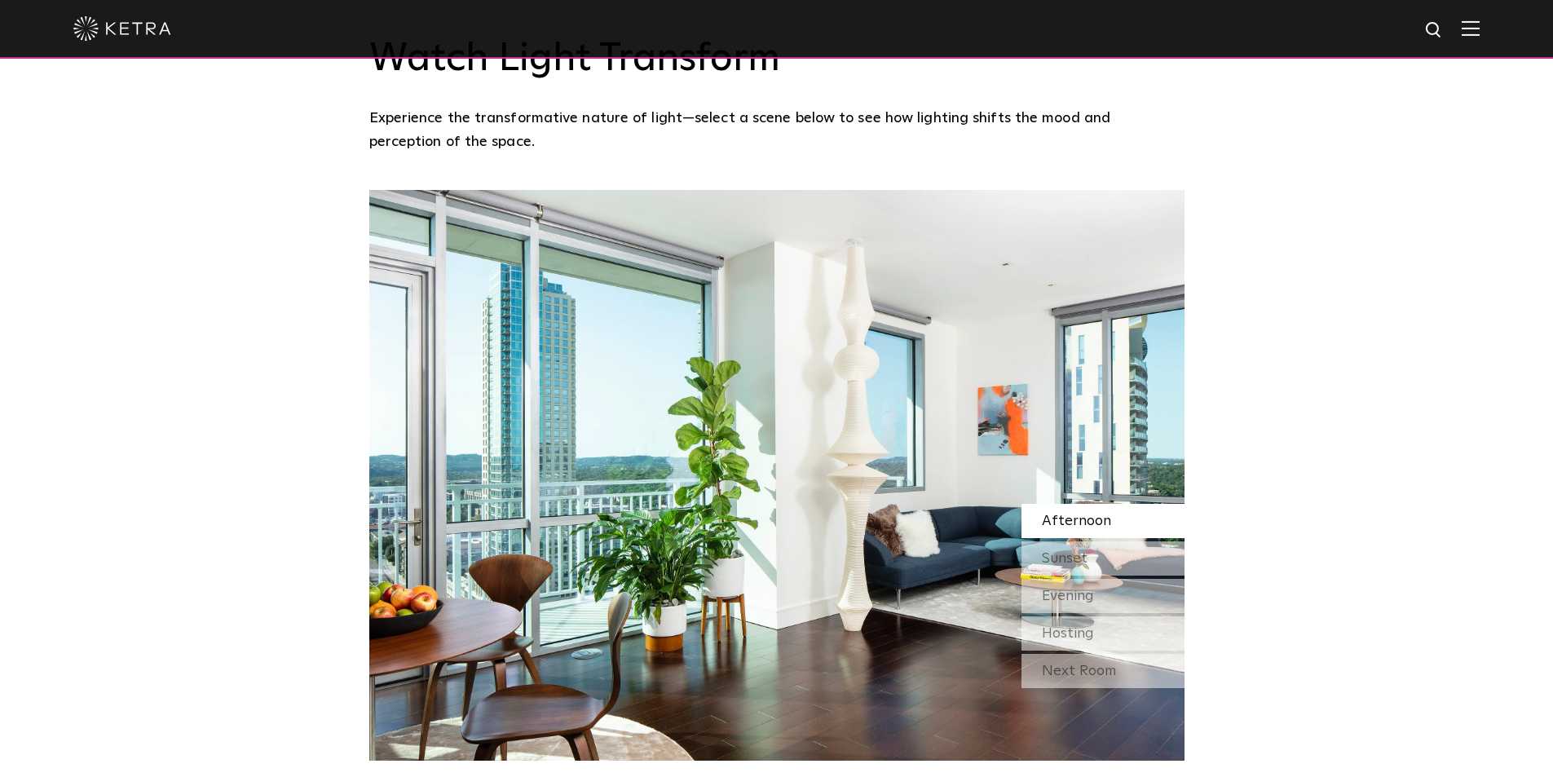
scroll to position [1468, 0]
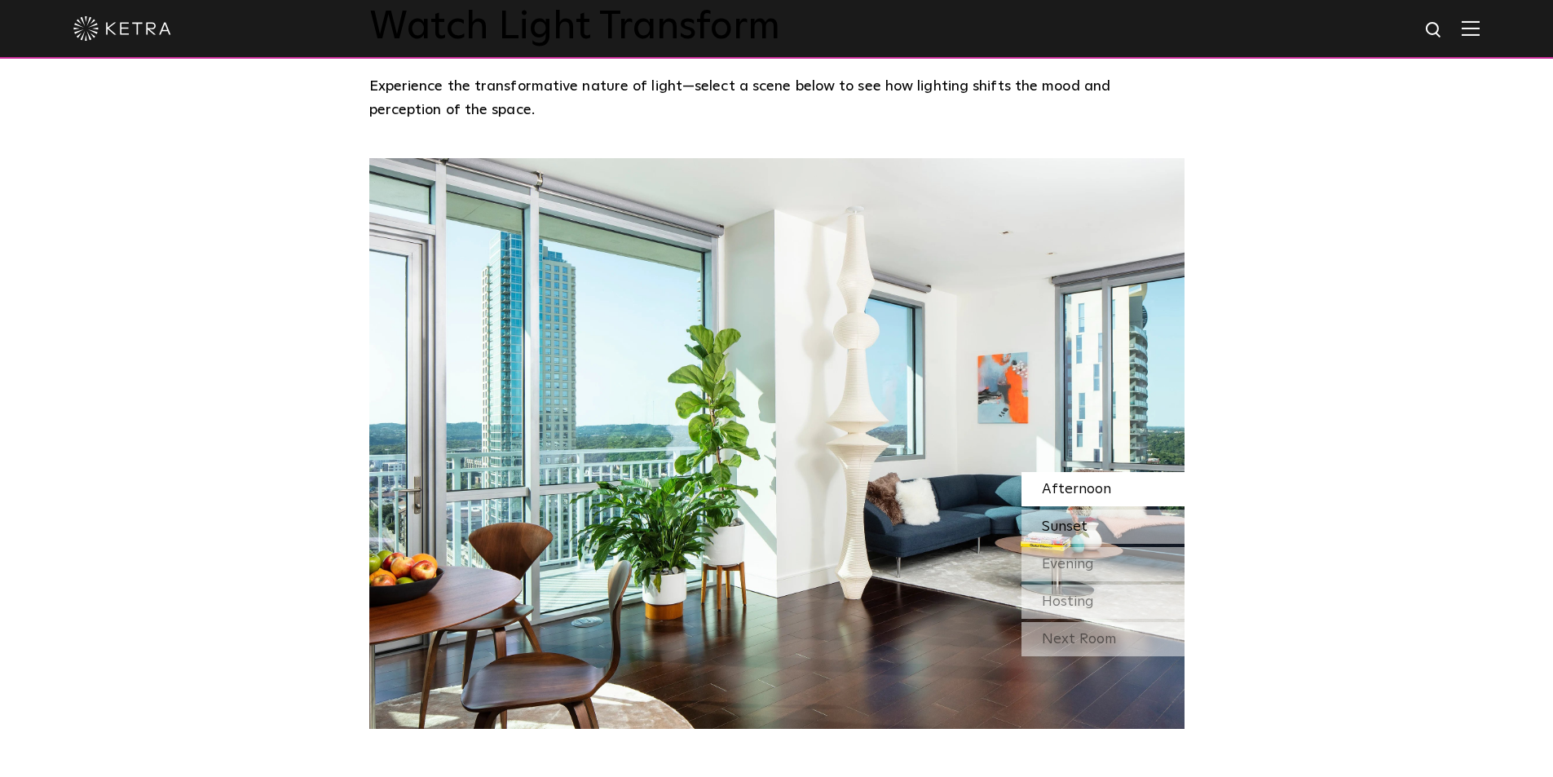
click at [1081, 519] on span "Sunset" at bounding box center [1065, 526] width 46 height 15
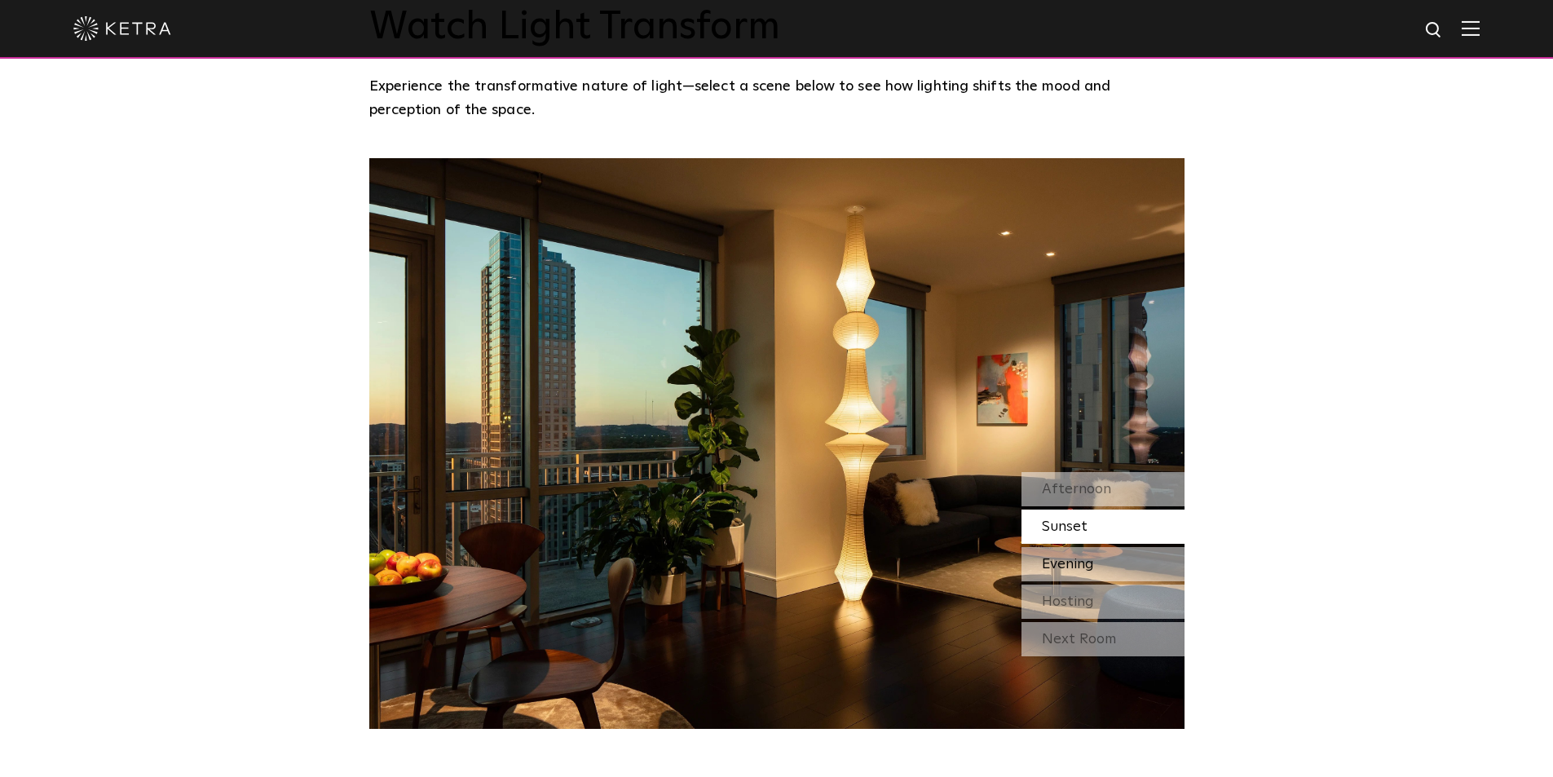
click at [1076, 557] on span "Evening" at bounding box center [1068, 564] width 52 height 15
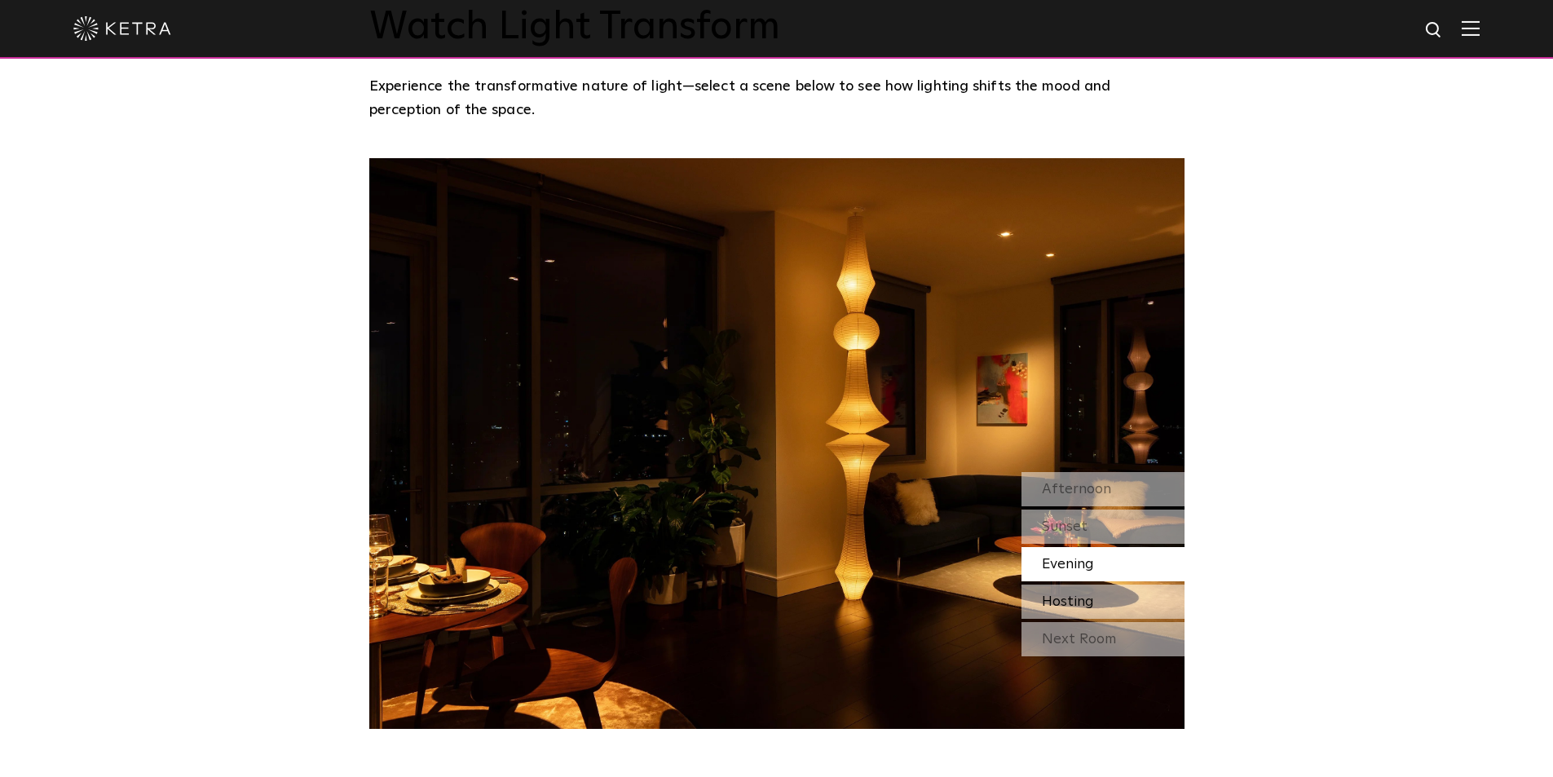
click at [1085, 594] on span "Hosting" at bounding box center [1068, 601] width 52 height 15
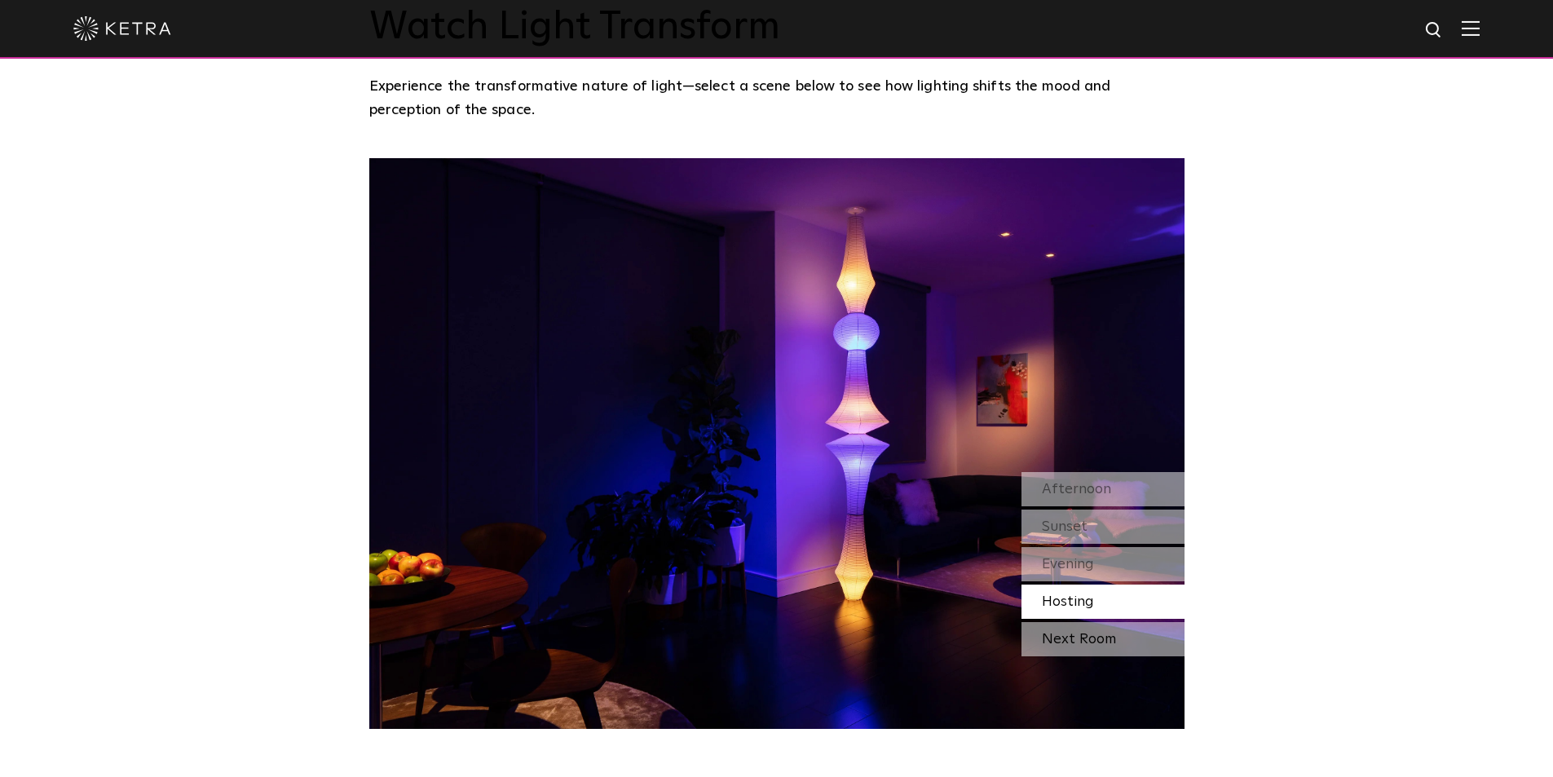
click at [1097, 622] on div "Next Room" at bounding box center [1103, 639] width 163 height 34
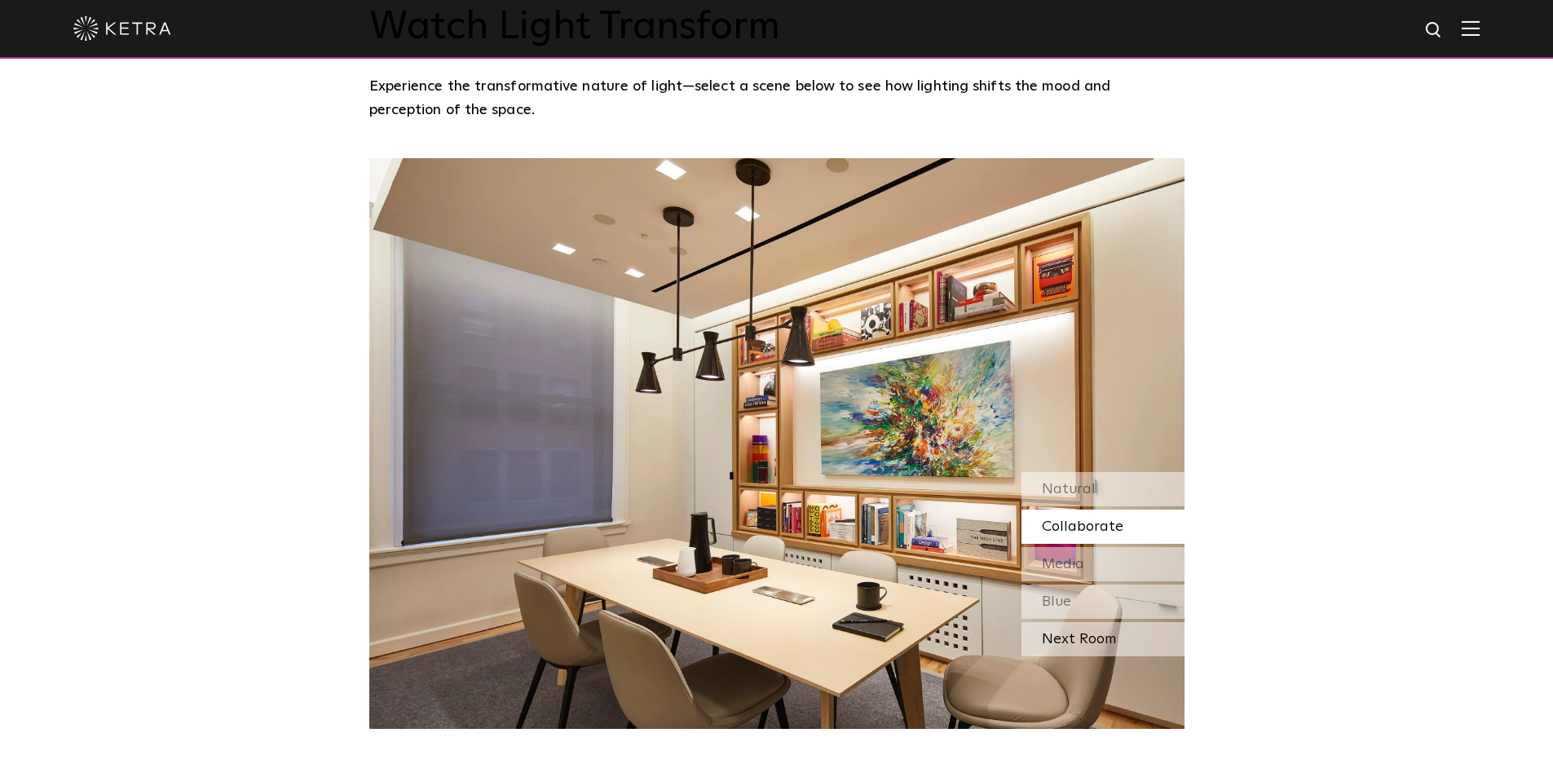
click at [1111, 622] on div "Next Room" at bounding box center [1103, 639] width 163 height 34
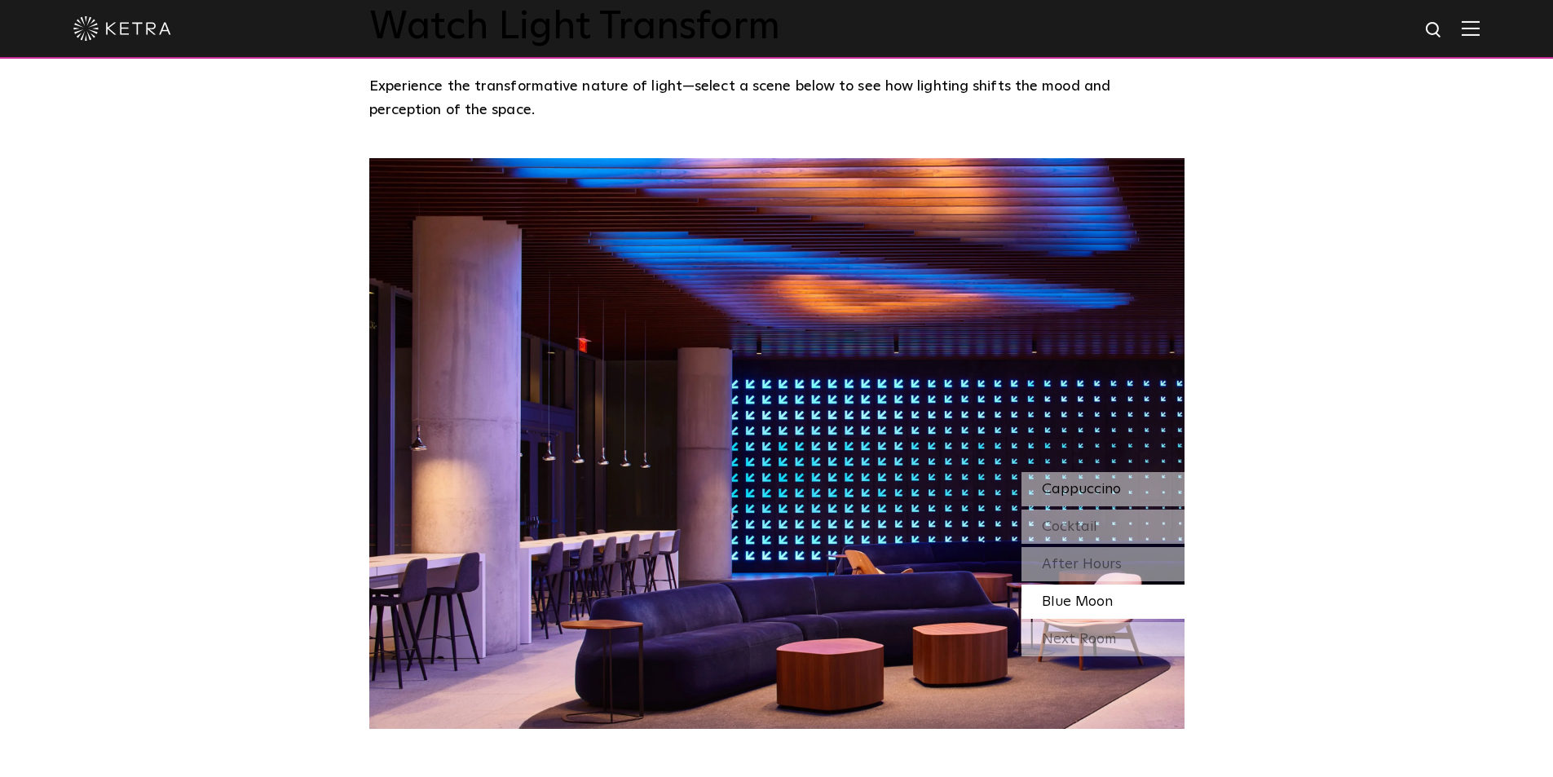
click at [1101, 482] on span "Cappuccino" at bounding box center [1081, 489] width 79 height 15
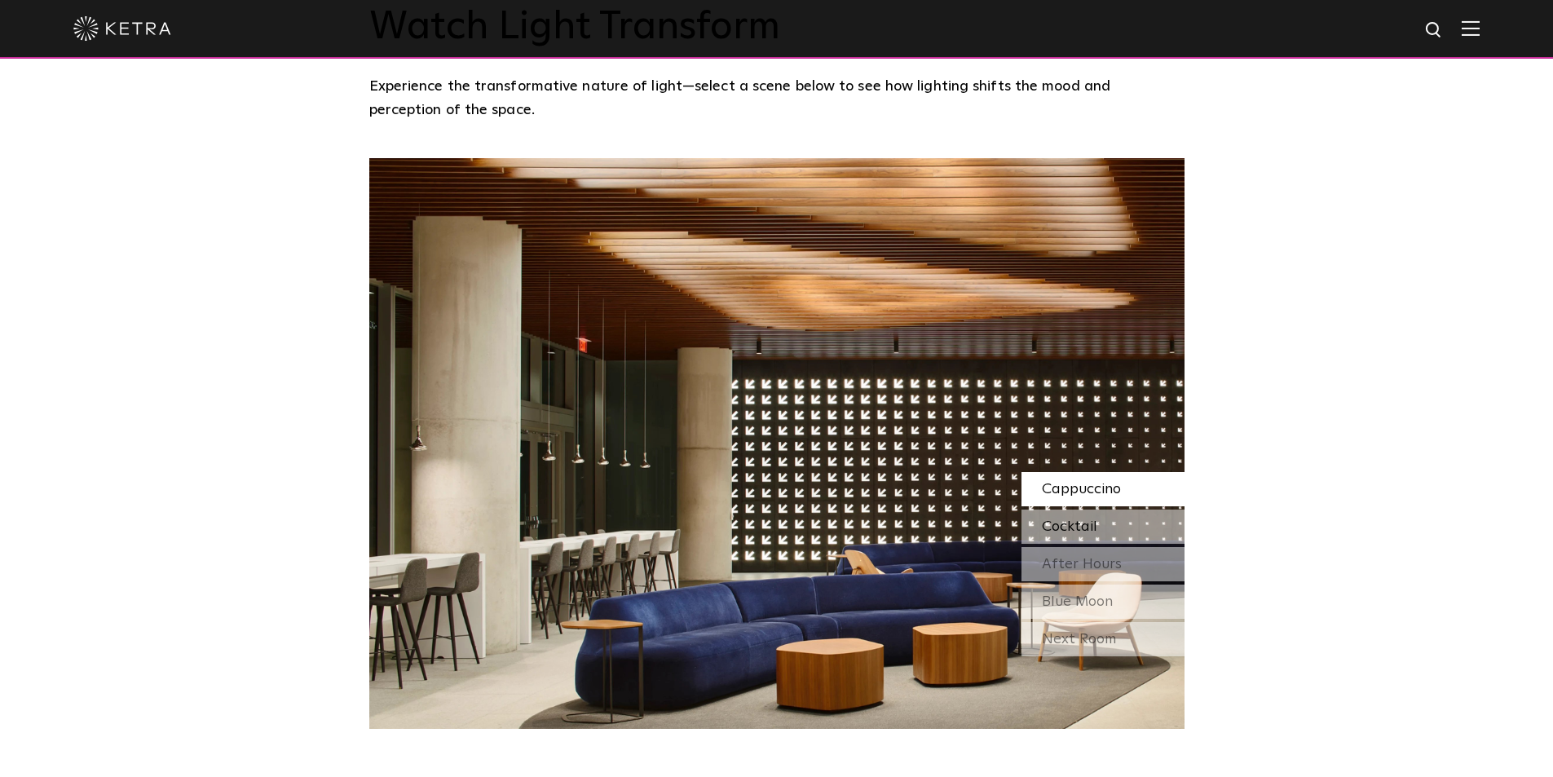
click at [1071, 519] on span "Cocktail" at bounding box center [1069, 526] width 55 height 15
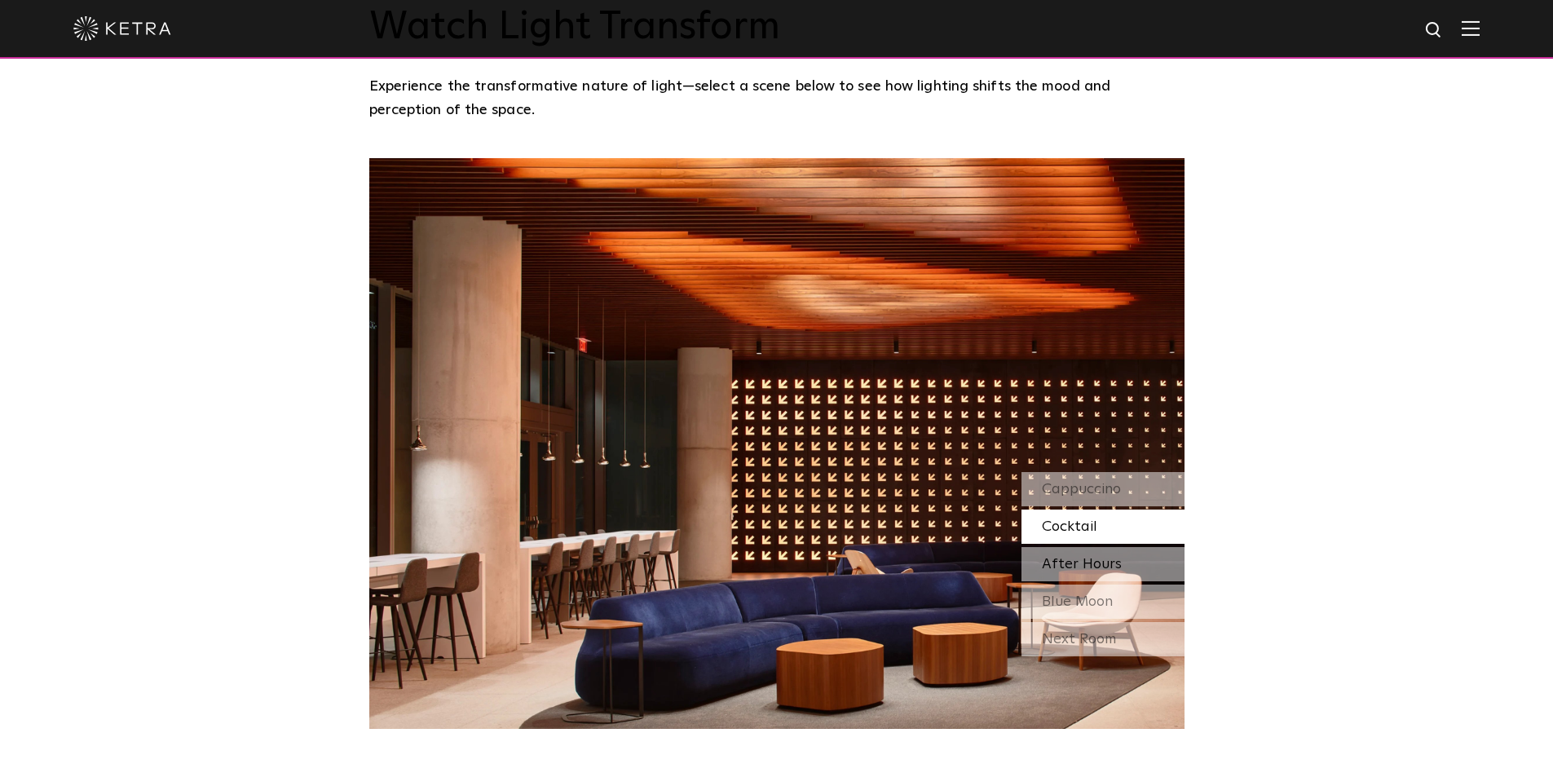
click at [1118, 547] on div "After Hours" at bounding box center [1103, 564] width 163 height 34
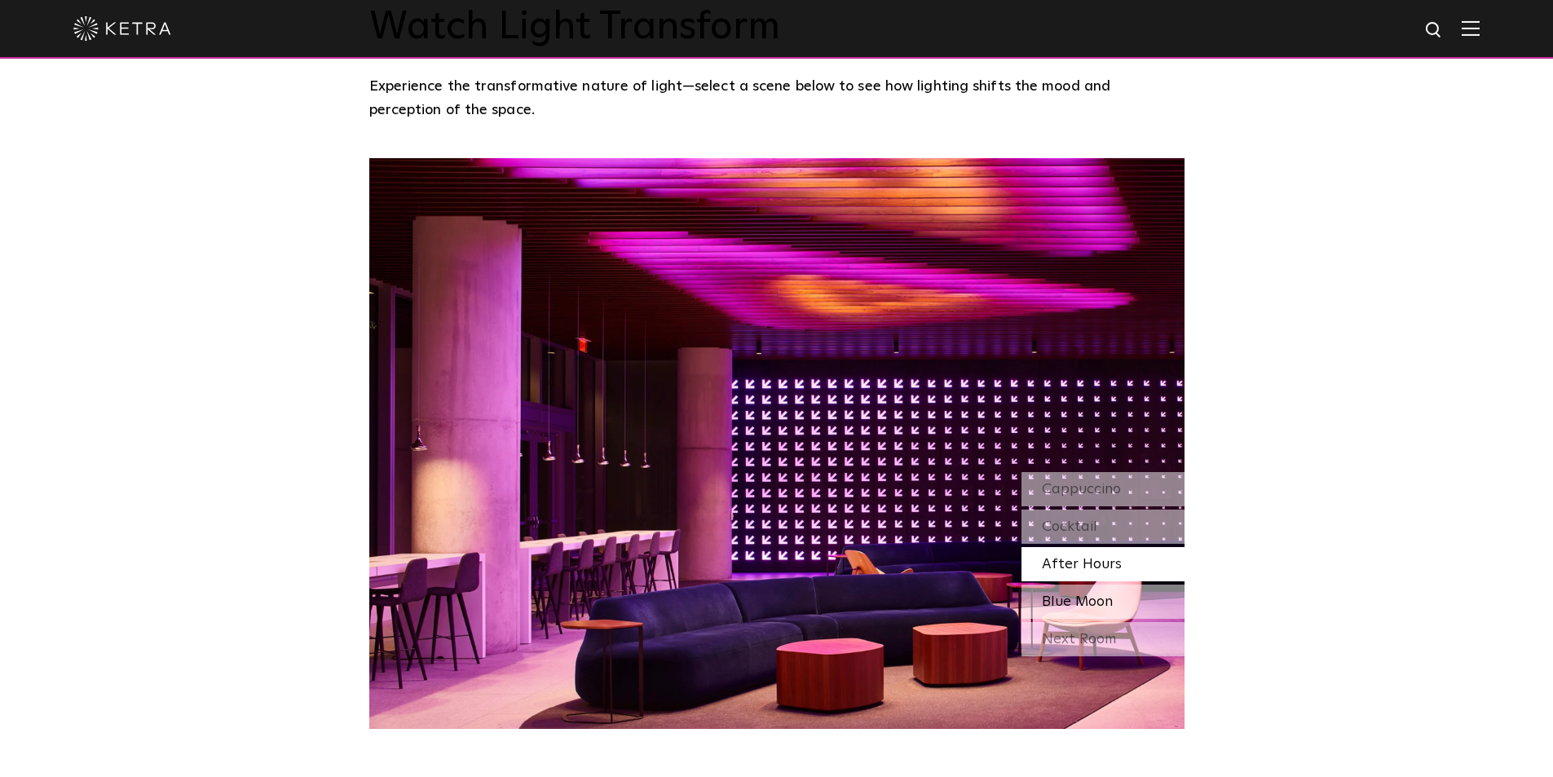
click at [1095, 594] on span "Blue Moon" at bounding box center [1077, 601] width 71 height 15
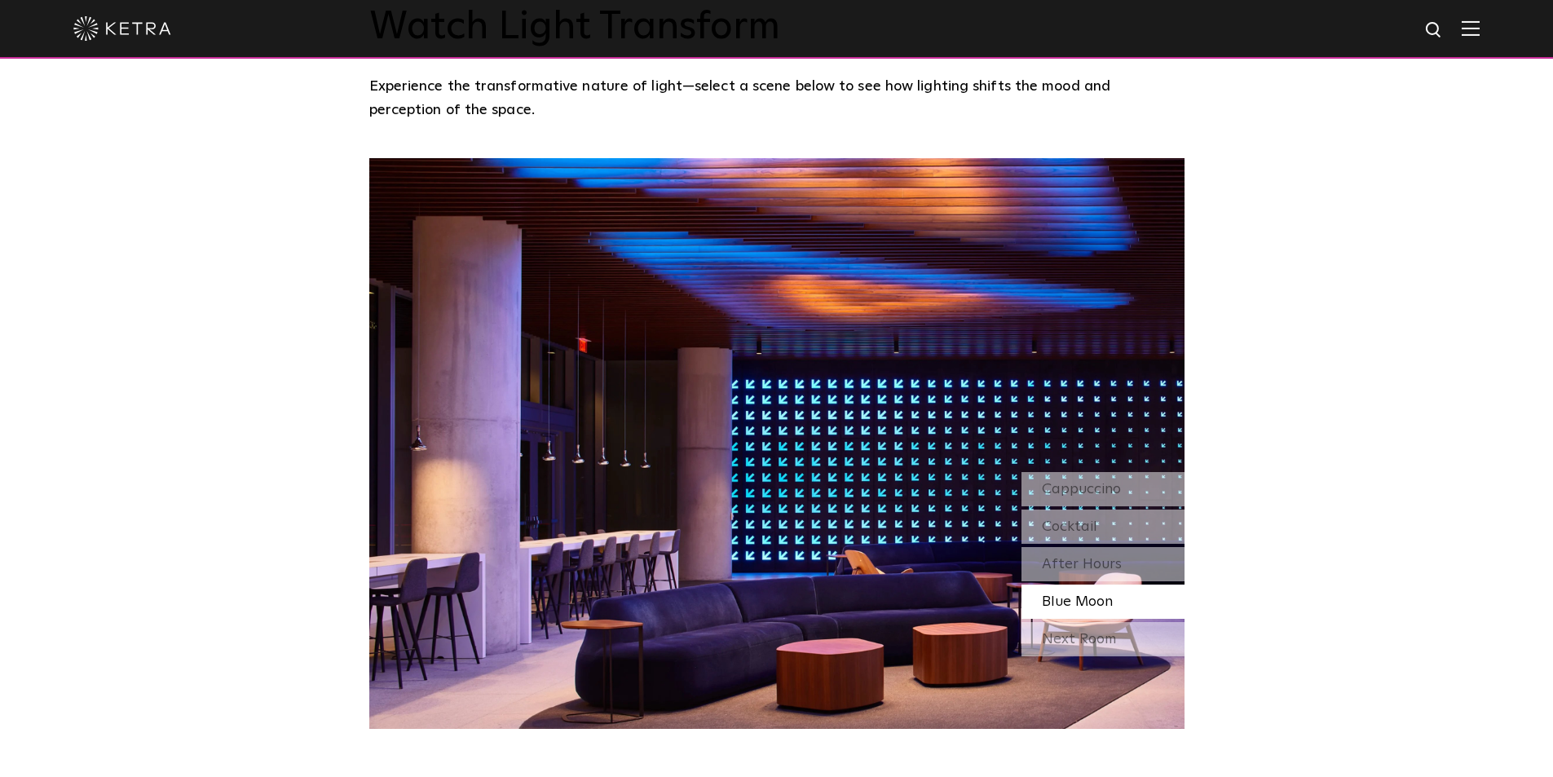
click at [1108, 622] on div "Next Room" at bounding box center [1103, 639] width 163 height 34
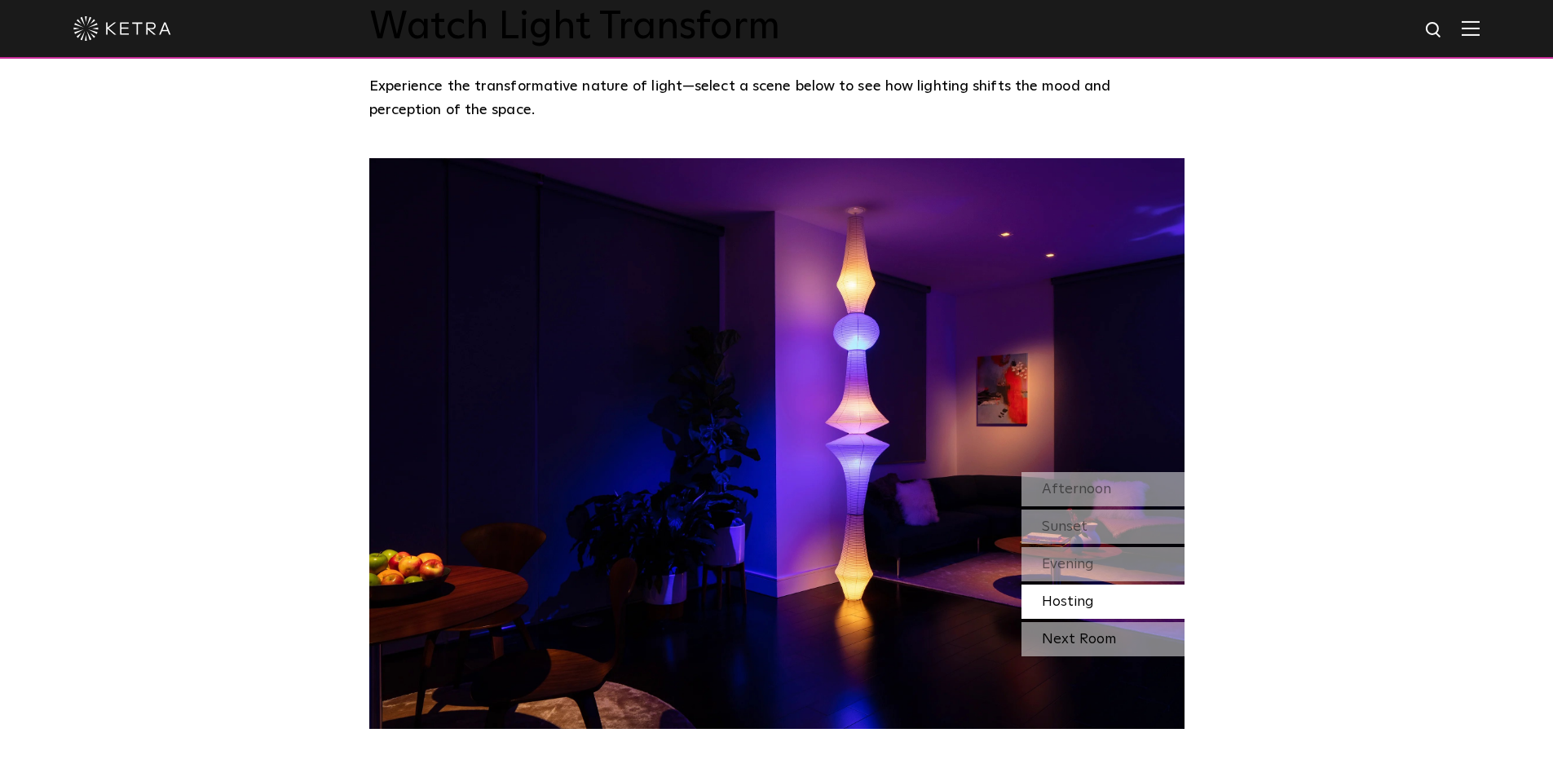
click at [1074, 622] on div "Next Room" at bounding box center [1103, 639] width 163 height 34
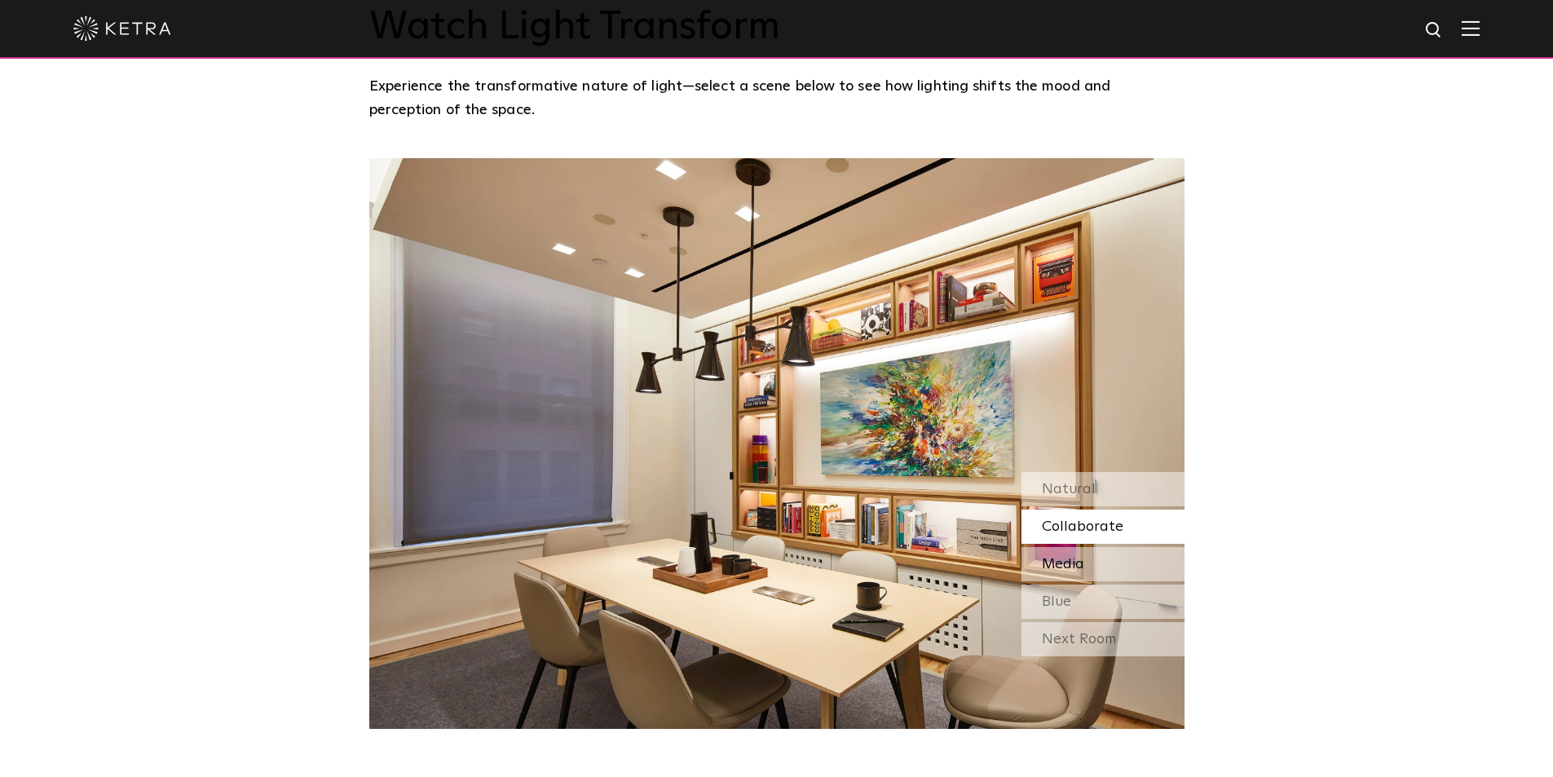
click at [1085, 547] on div "Media" at bounding box center [1103, 564] width 163 height 34
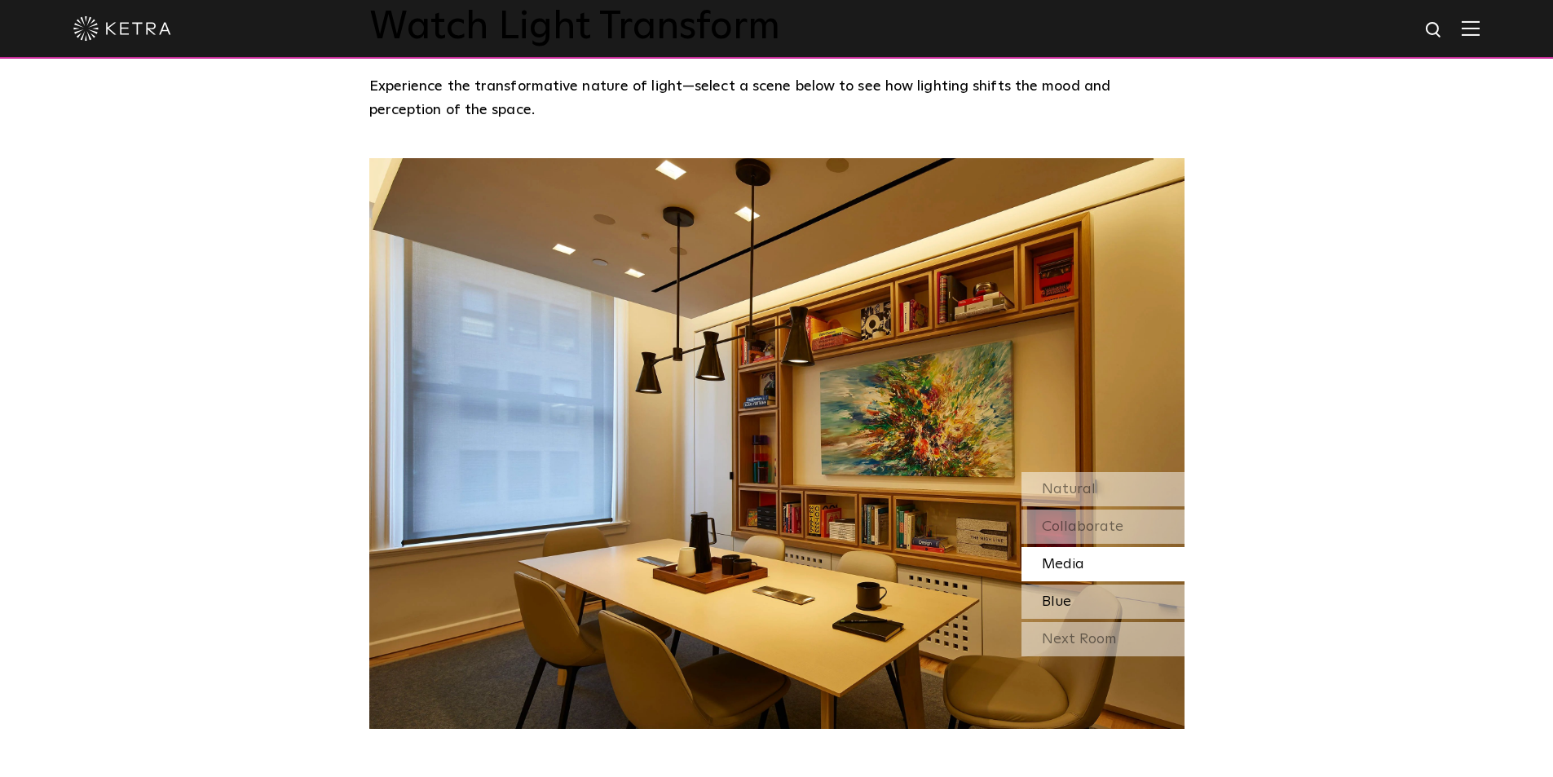
click at [1060, 594] on span "Blue" at bounding box center [1056, 601] width 29 height 15
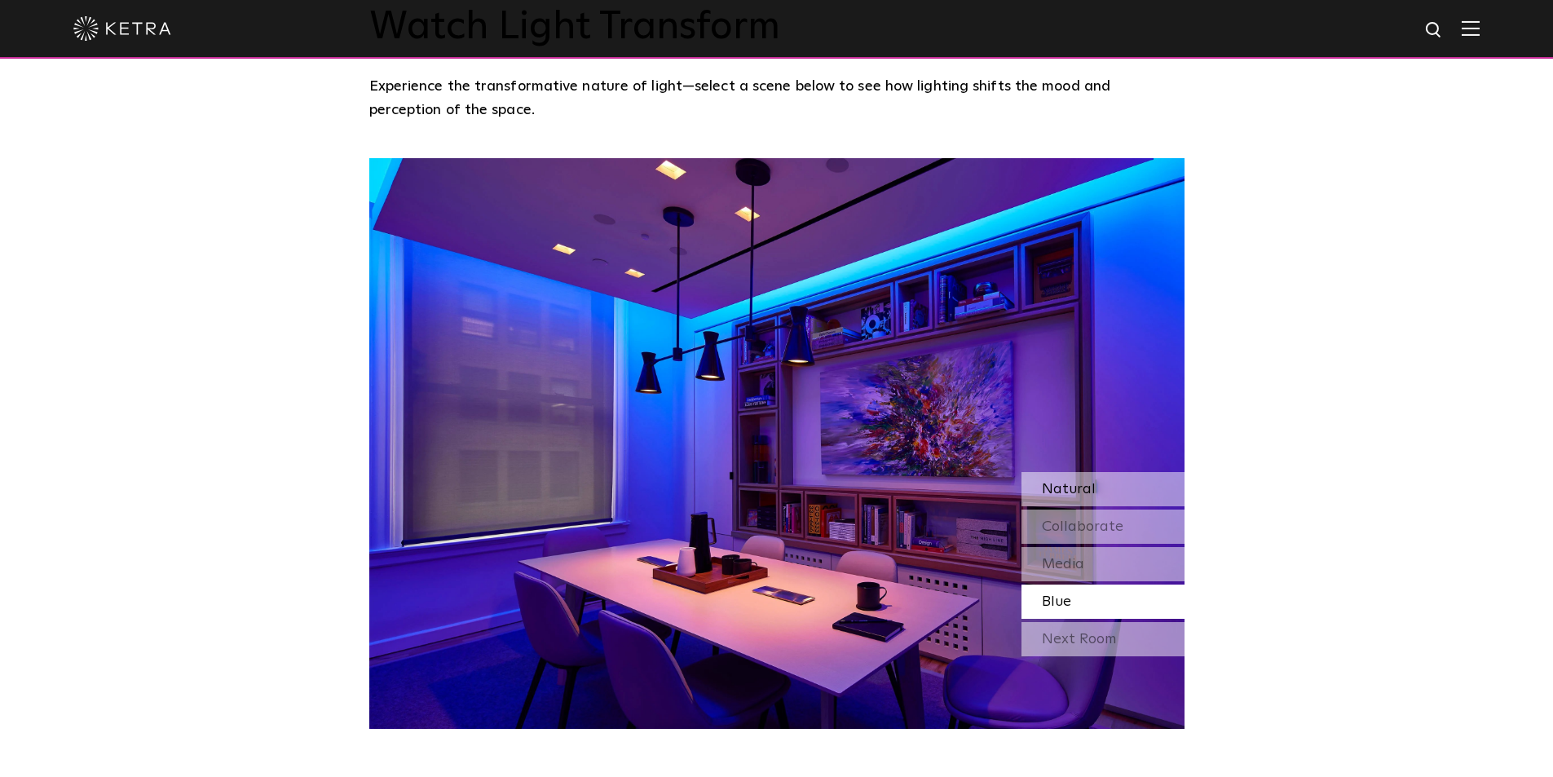
click at [1067, 472] on div "Natural" at bounding box center [1103, 489] width 163 height 34
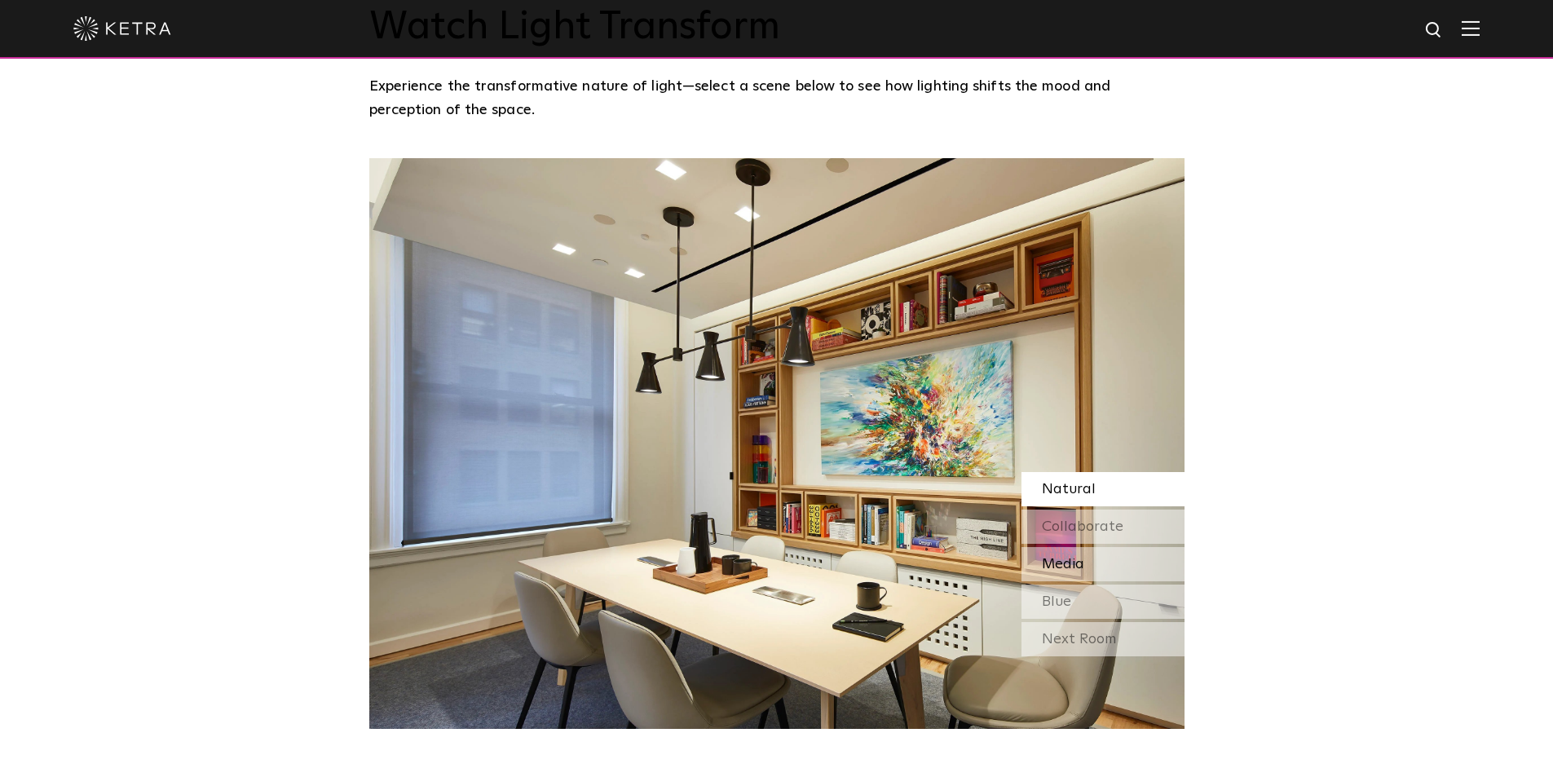
click at [1077, 557] on span "Media" at bounding box center [1063, 564] width 42 height 15
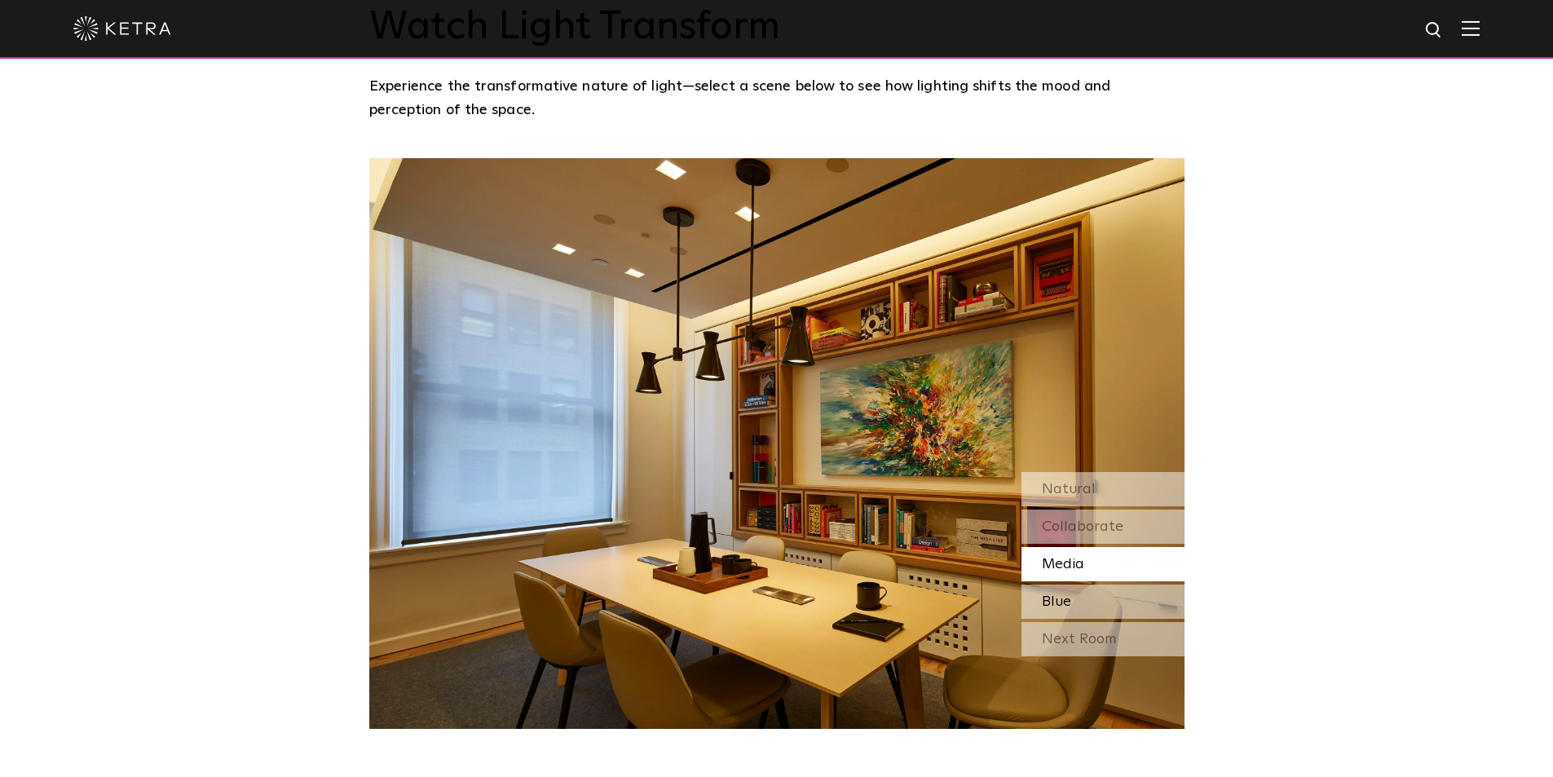
click at [1089, 585] on div "Blue" at bounding box center [1103, 602] width 163 height 34
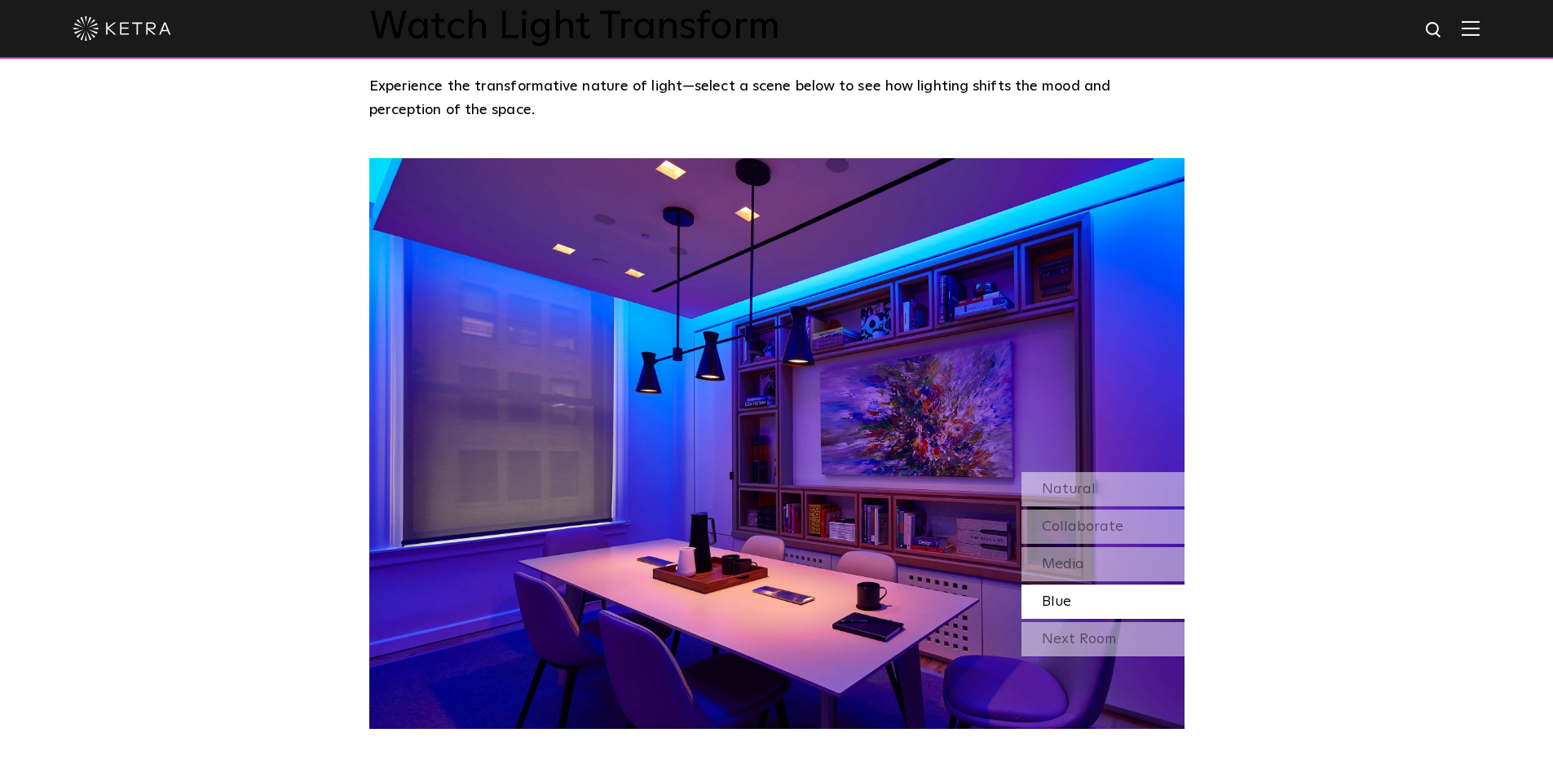
click at [1336, 464] on div "Watch Light Transform Experience the transformative nature of light—select a sc…" at bounding box center [776, 330] width 1553 height 798
click at [1480, 39] on div at bounding box center [776, 28] width 1407 height 57
click at [1479, 33] on img at bounding box center [1471, 27] width 18 height 15
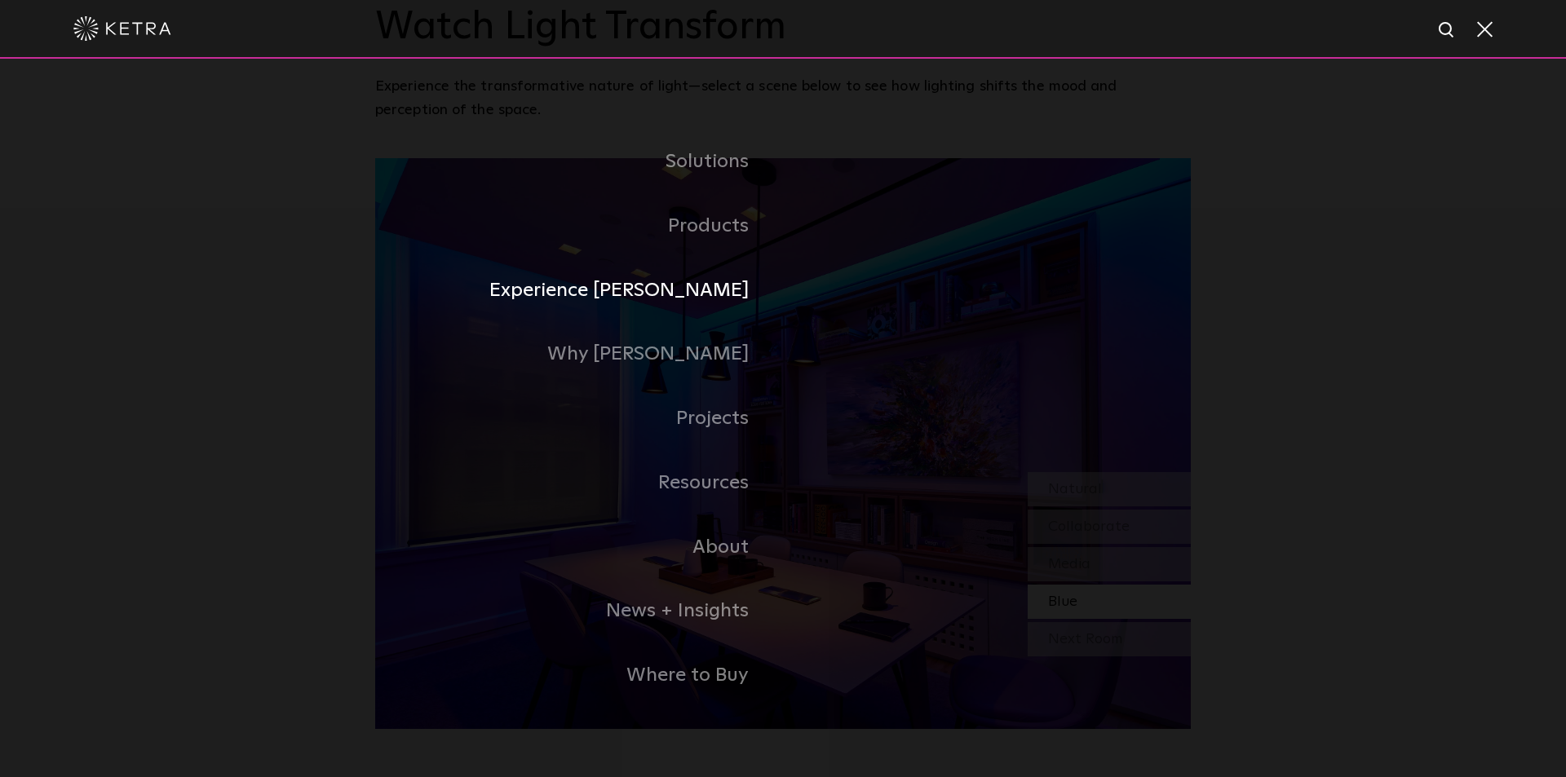
click at [686, 290] on link "Experience [PERSON_NAME]" at bounding box center [579, 290] width 408 height 64
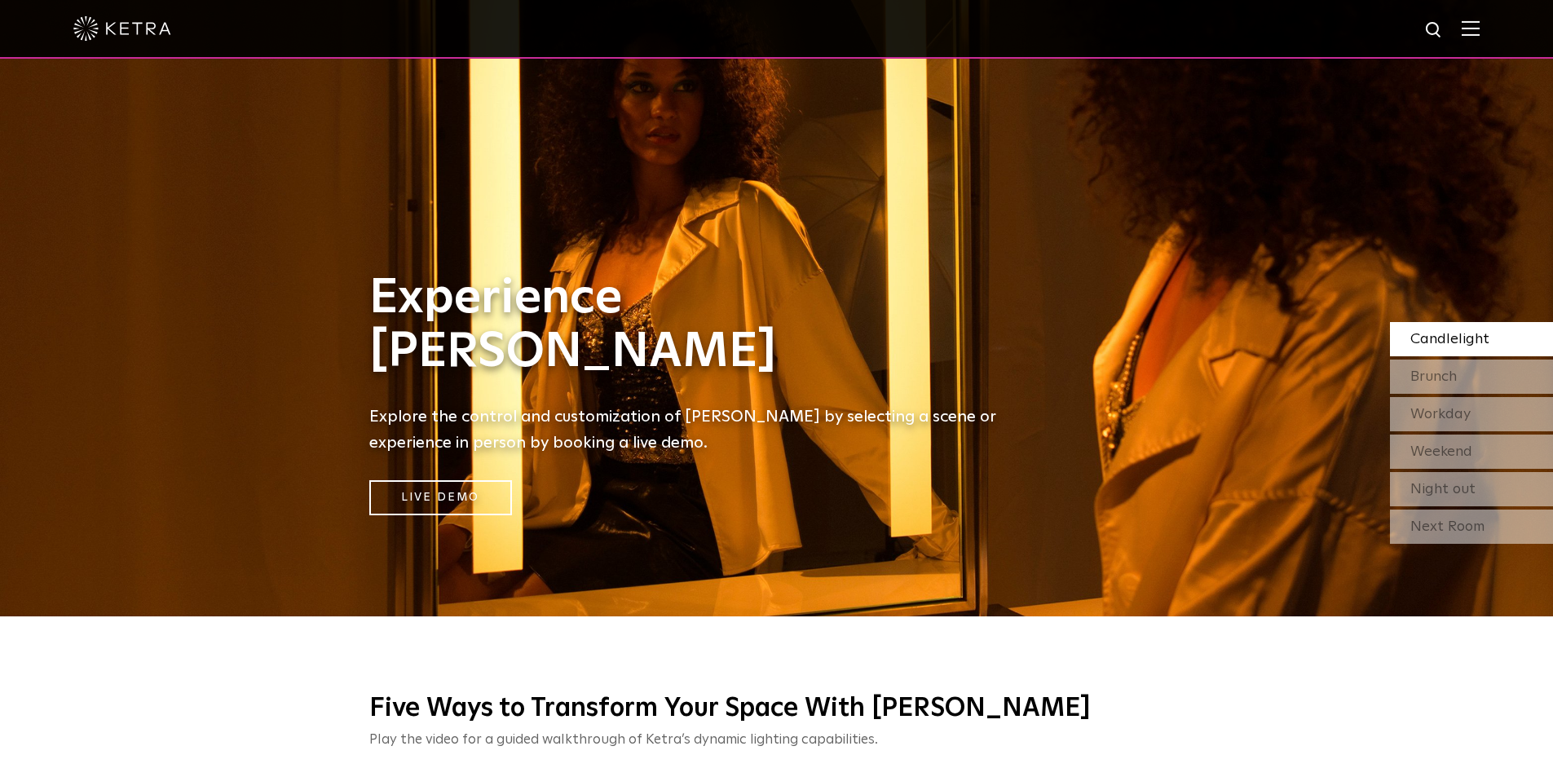
scroll to position [408, 0]
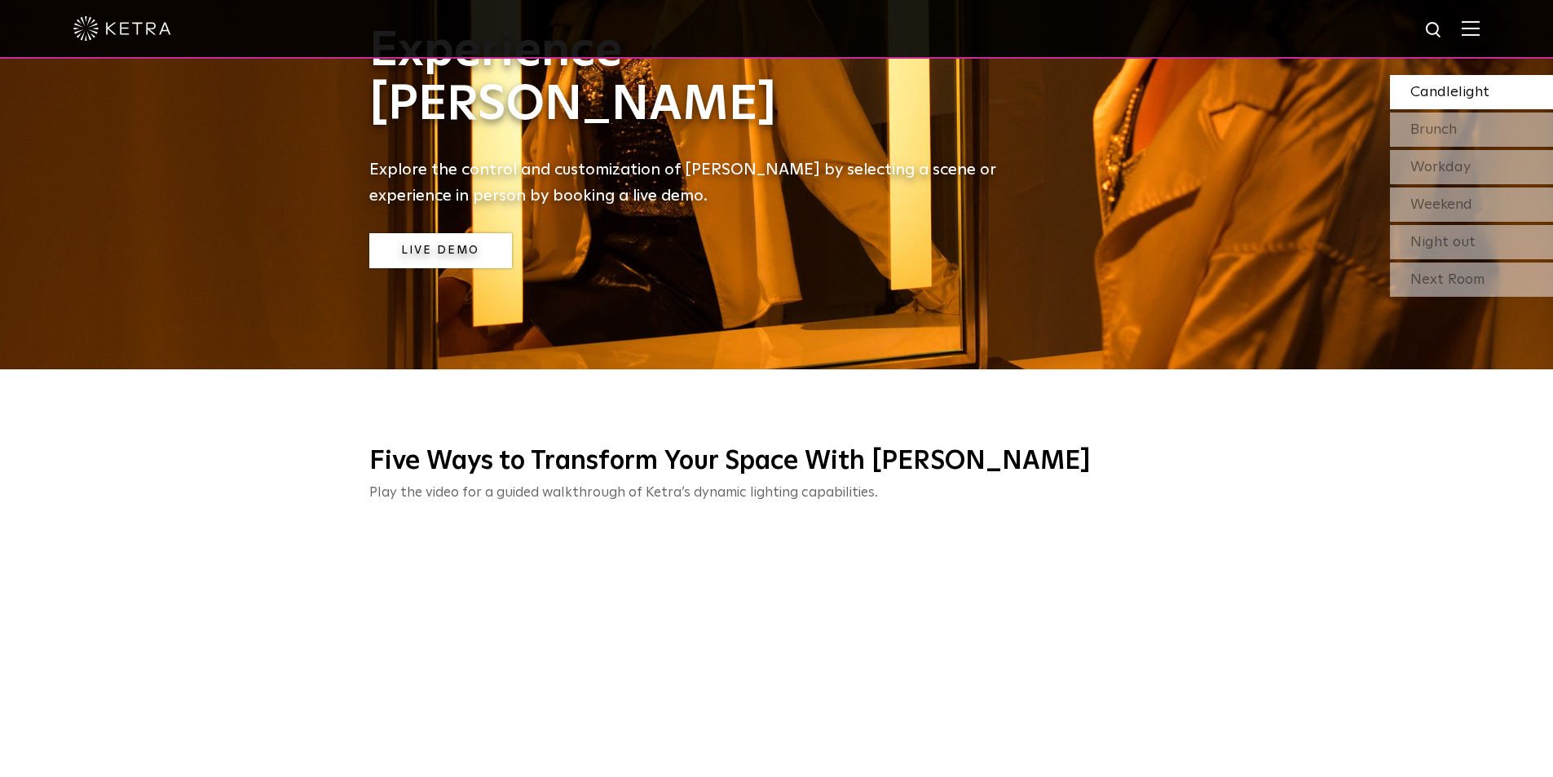
click at [459, 250] on link "Live Demo" at bounding box center [440, 250] width 143 height 35
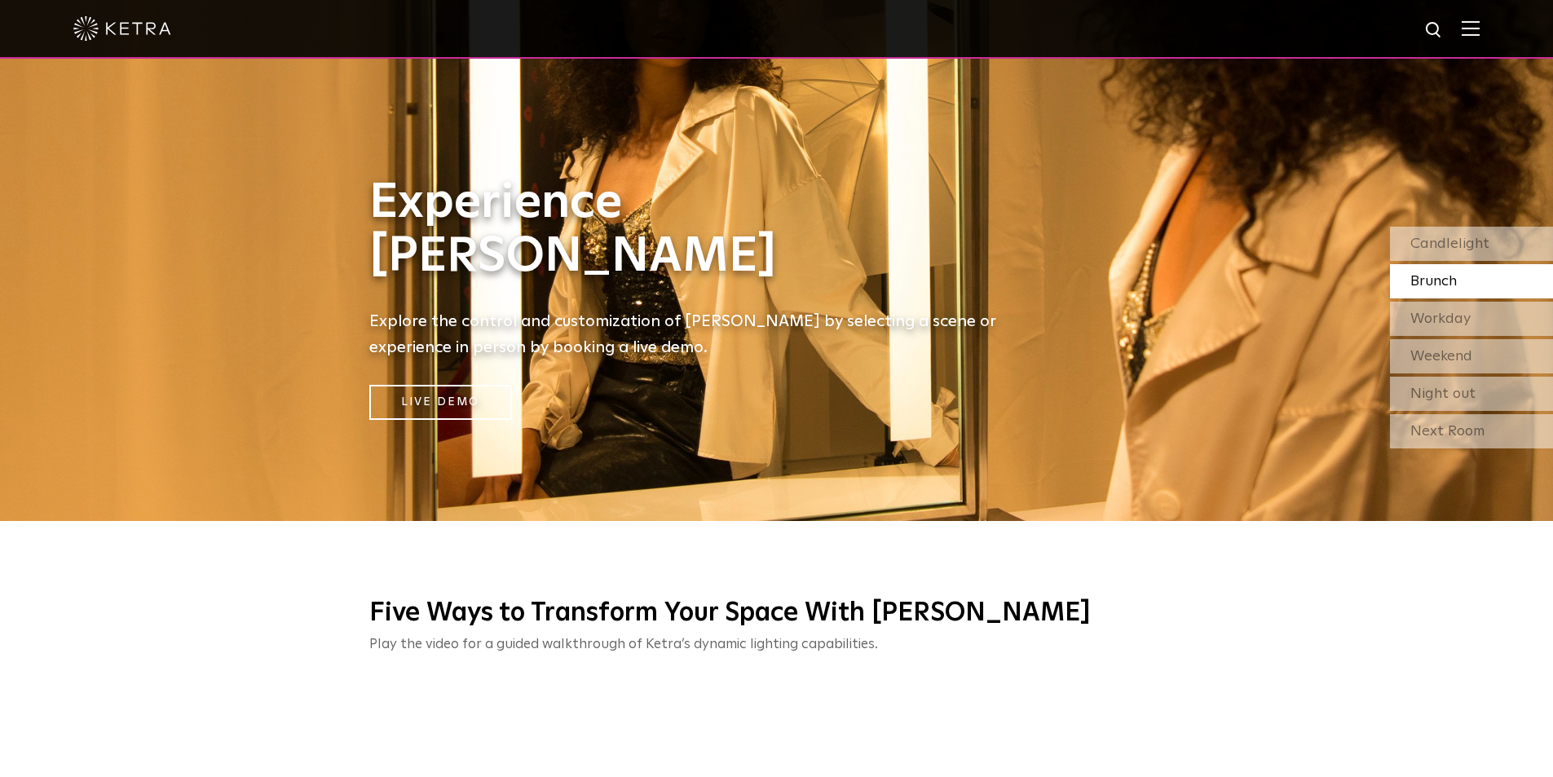
scroll to position [245, 0]
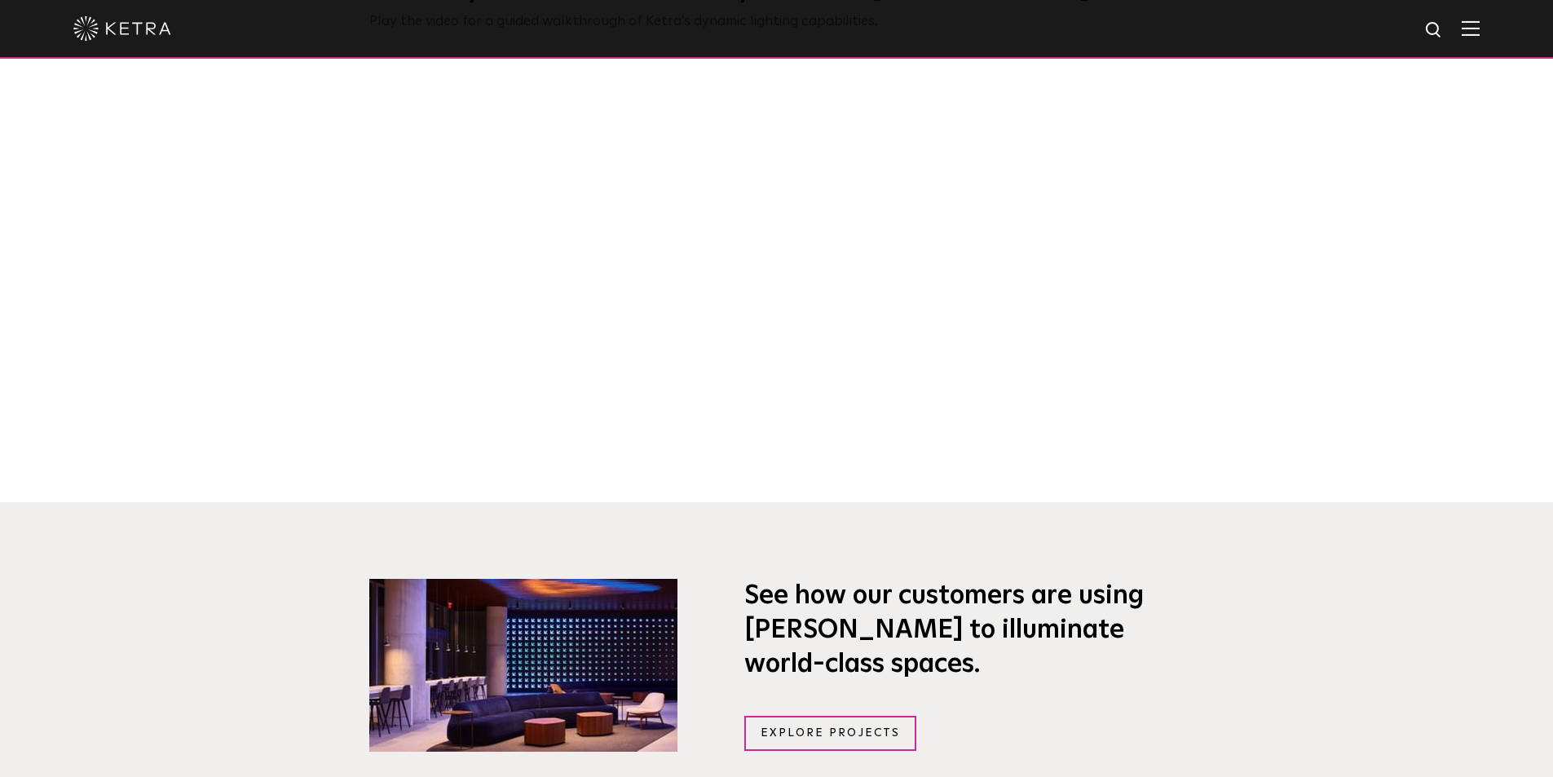
scroll to position [652, 0]
